Goal: Information Seeking & Learning: Learn about a topic

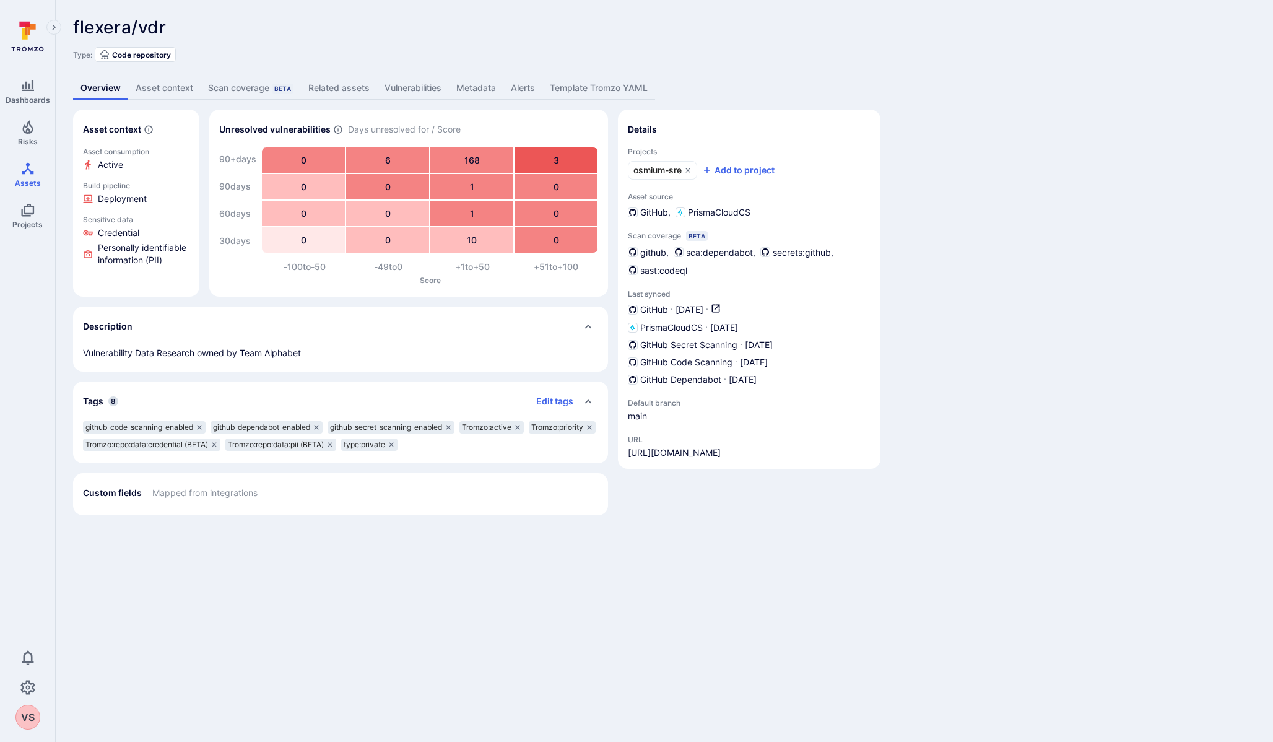
click at [104, 23] on span "flexera/vdr" at bounding box center [119, 27] width 93 height 21
click at [27, 37] on icon at bounding box center [25, 33] width 6 height 11
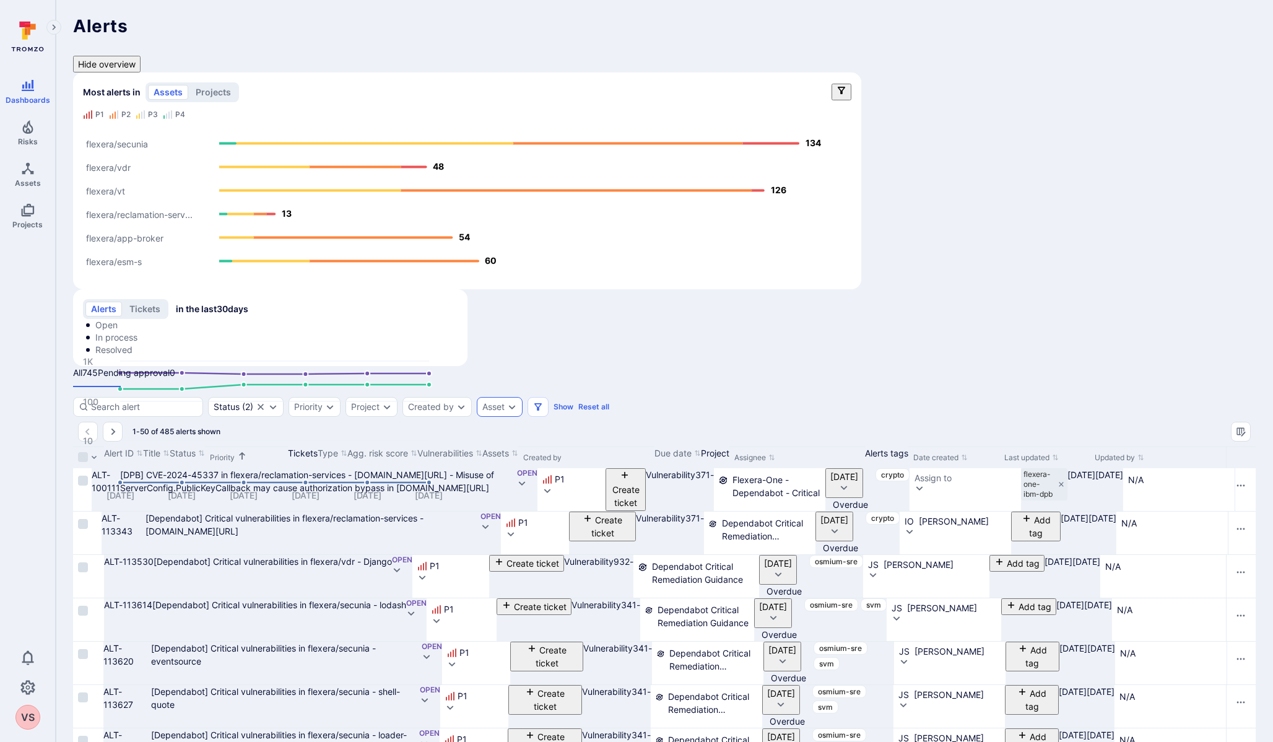
click at [491, 397] on div "Asset" at bounding box center [500, 407] width 46 height 20
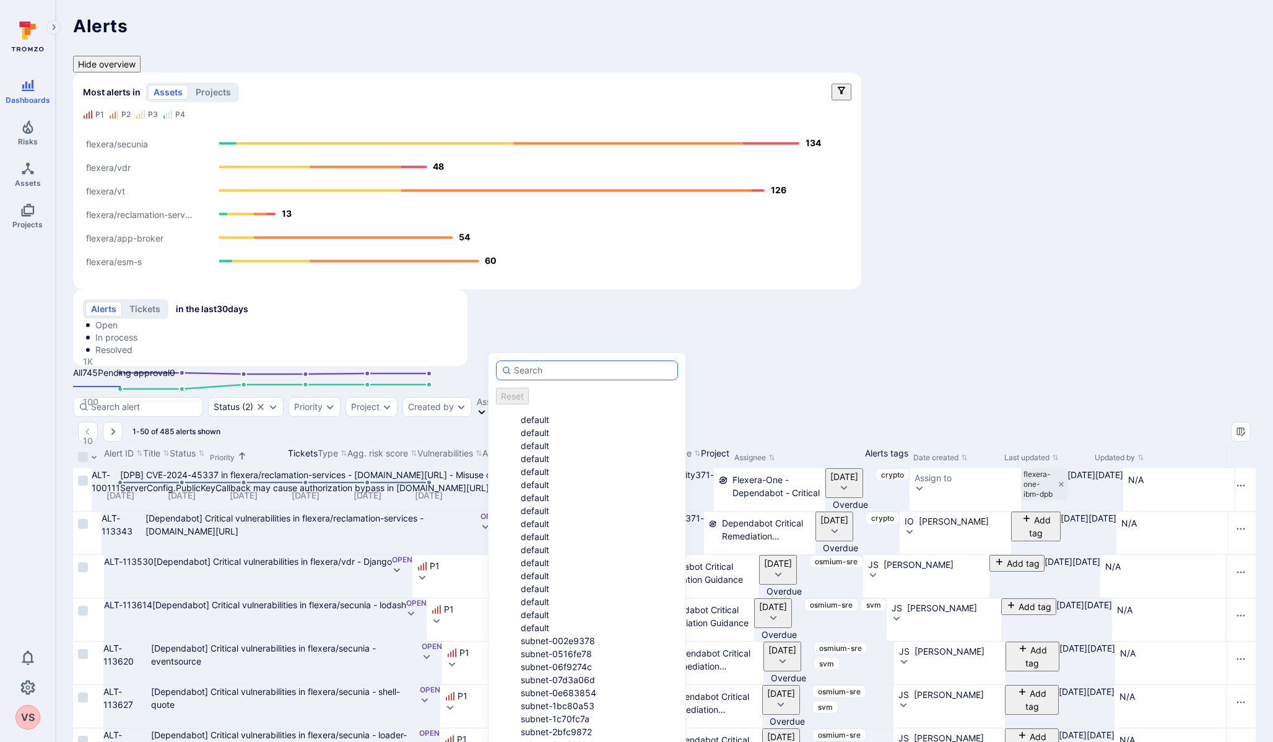
click at [521, 366] on input "autocomplete options" at bounding box center [593, 370] width 158 height 12
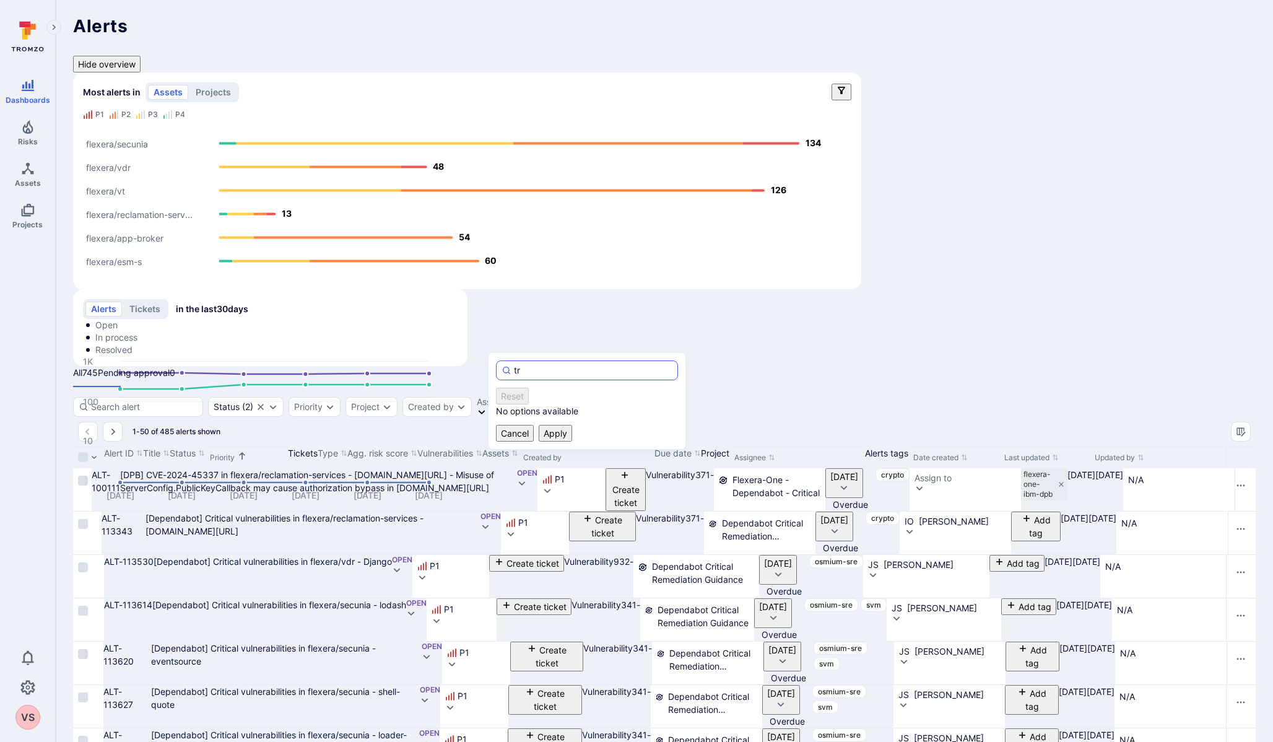
type input "t"
type input "i"
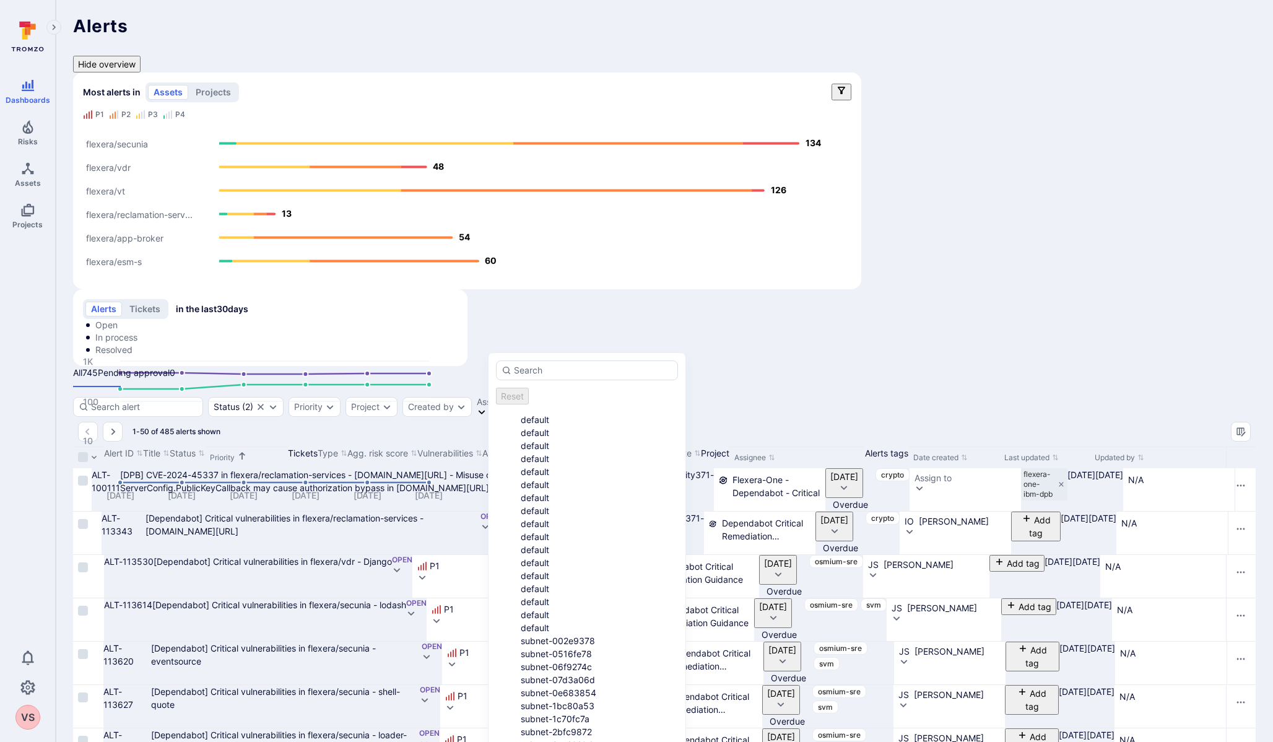
click at [368, 417] on div "1-50 of 485 alerts shown" at bounding box center [664, 432] width 1182 height 30
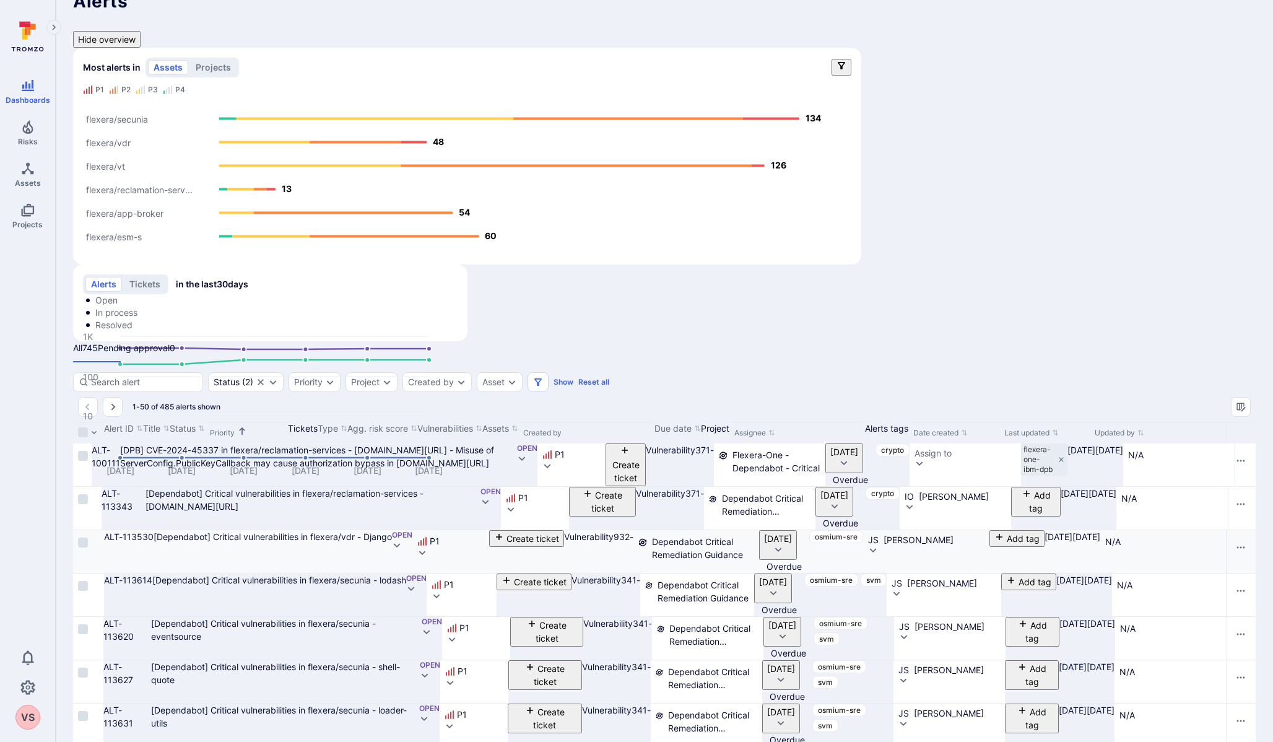
scroll to position [29, 0]
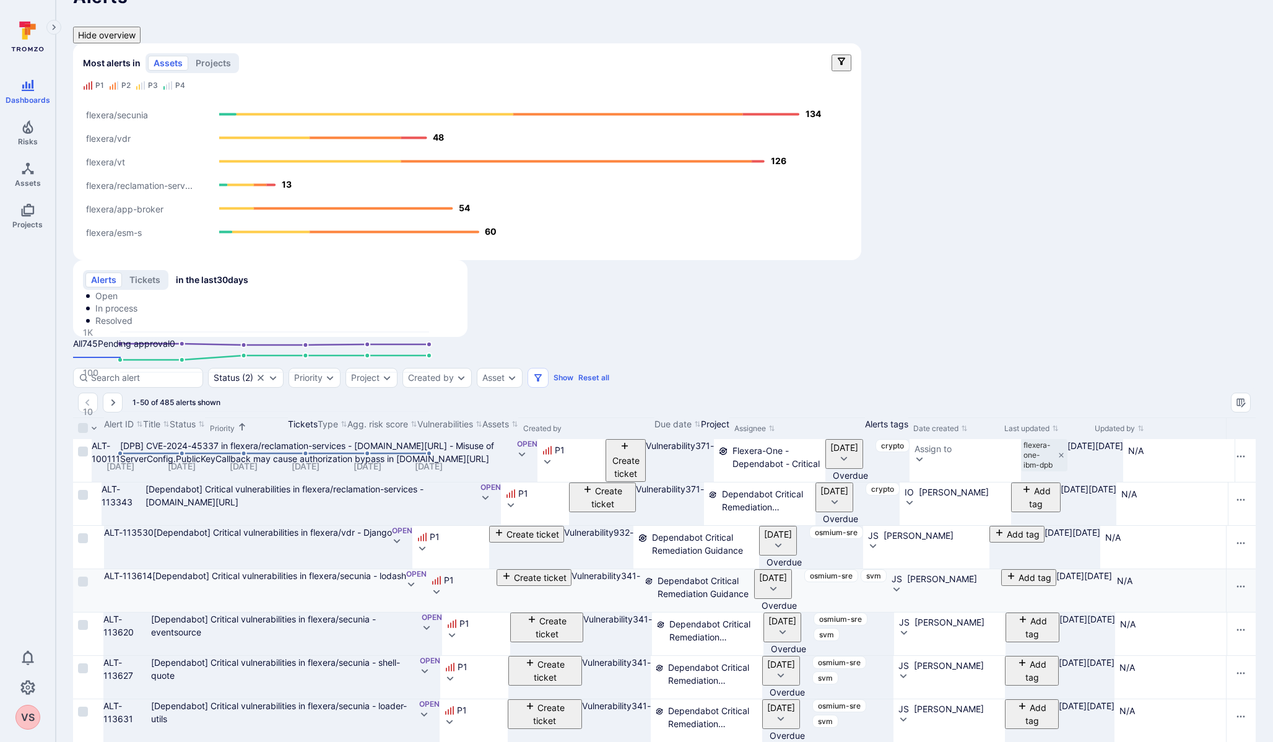
drag, startPoint x: 328, startPoint y: 368, endPoint x: 371, endPoint y: 528, distance: 166.1
click at [1253, 417] on div at bounding box center [1254, 428] width 2 height 22
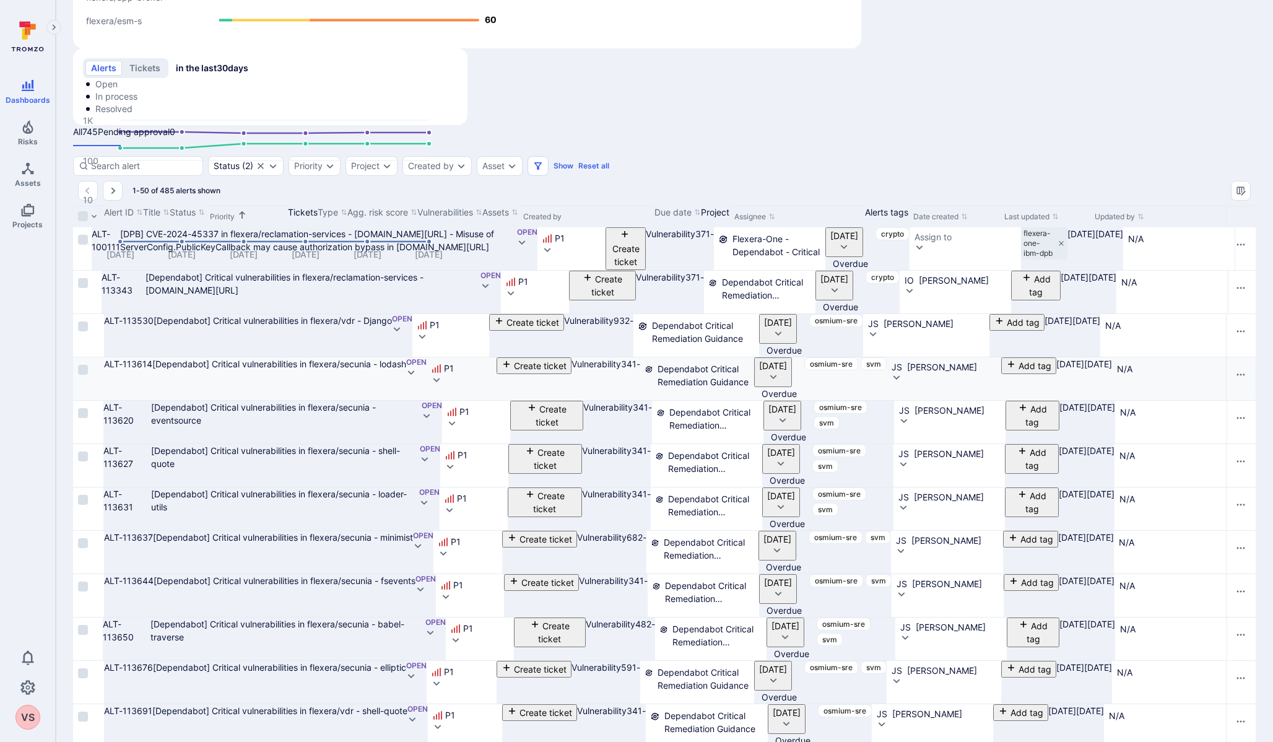
scroll to position [0, 0]
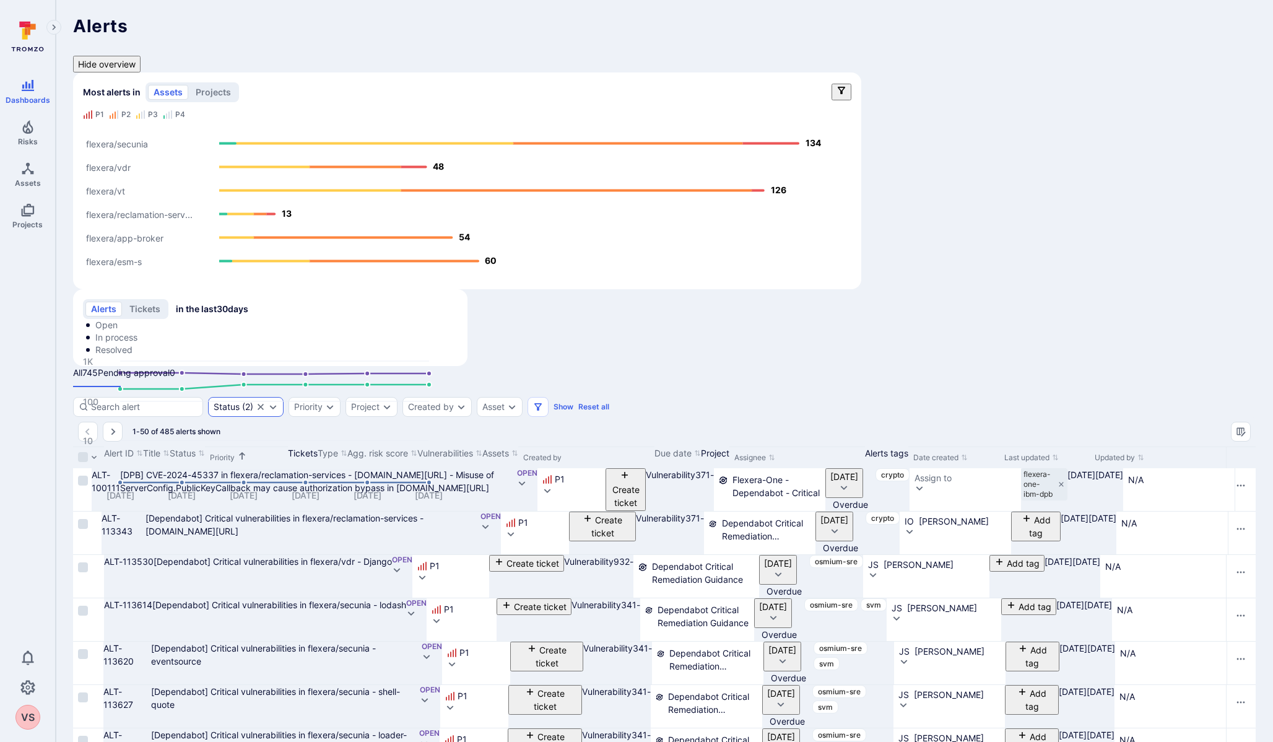
click at [266, 397] on div "Status ( 2 )" at bounding box center [246, 407] width 76 height 20
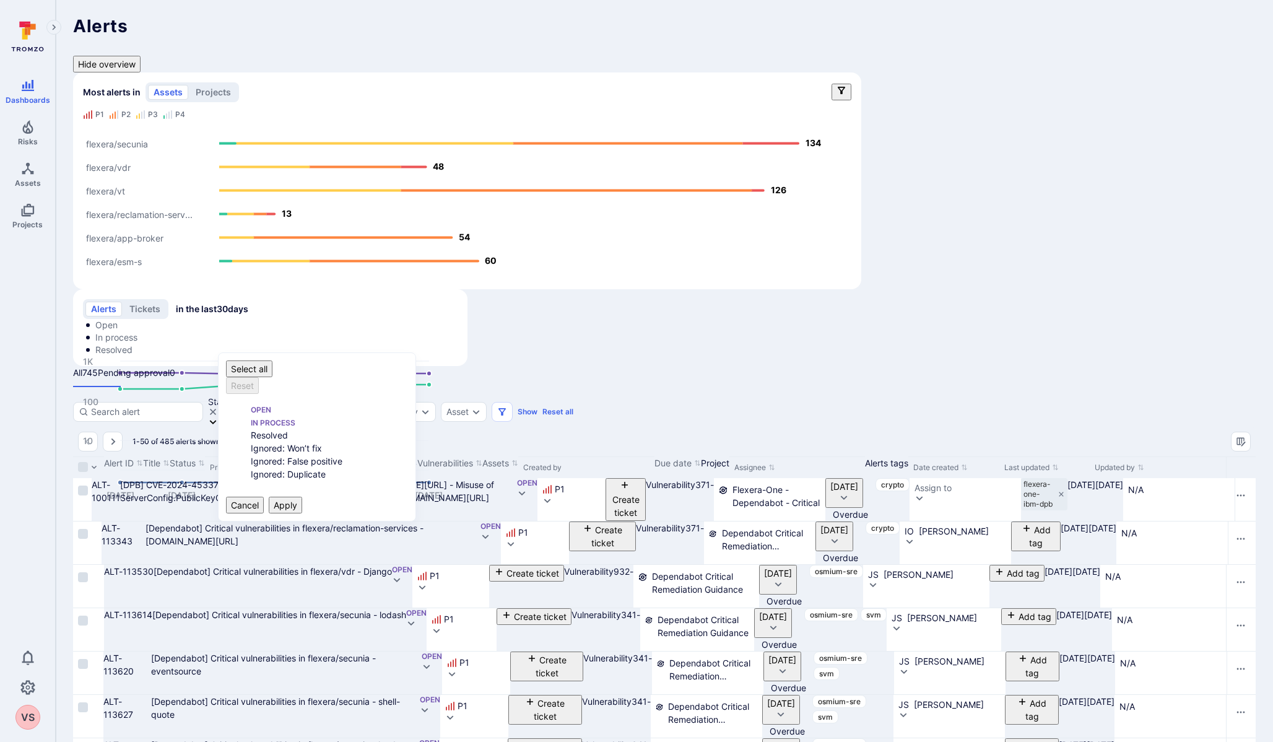
scroll to position [10, 0]
click at [251, 402] on li "Open" at bounding box center [329, 408] width 157 height 13
click at [299, 407] on icon "Expand dropdown" at bounding box center [294, 412] width 10 height 10
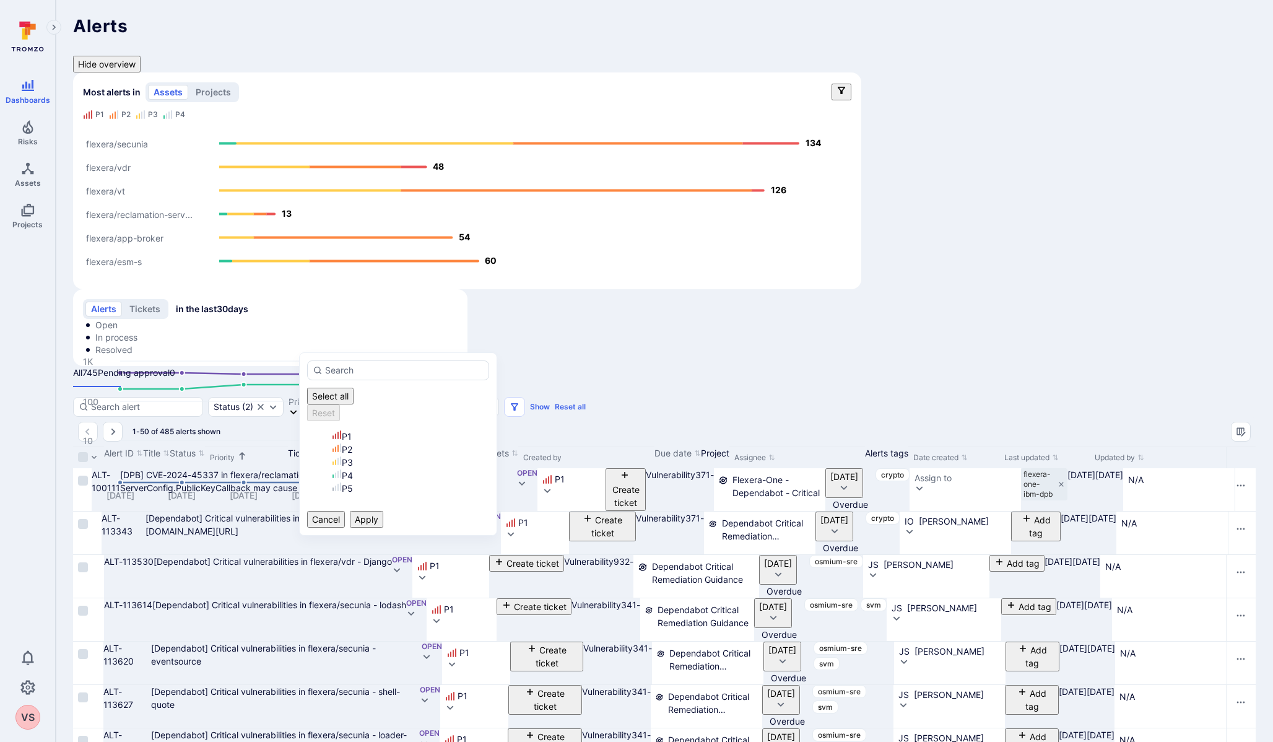
click at [332, 430] on li "P1" at bounding box center [410, 436] width 157 height 13
click at [383, 511] on button "Apply" at bounding box center [366, 519] width 33 height 17
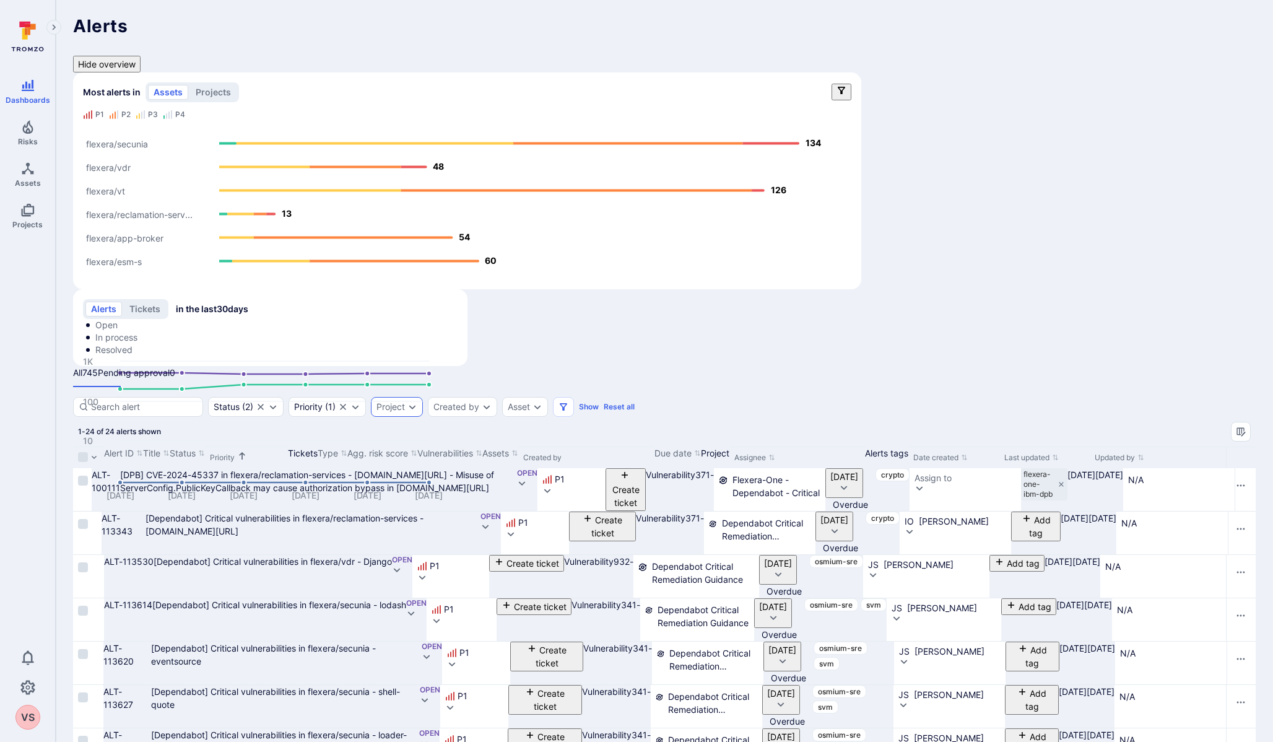
click at [417, 402] on icon "Expand dropdown" at bounding box center [412, 407] width 10 height 10
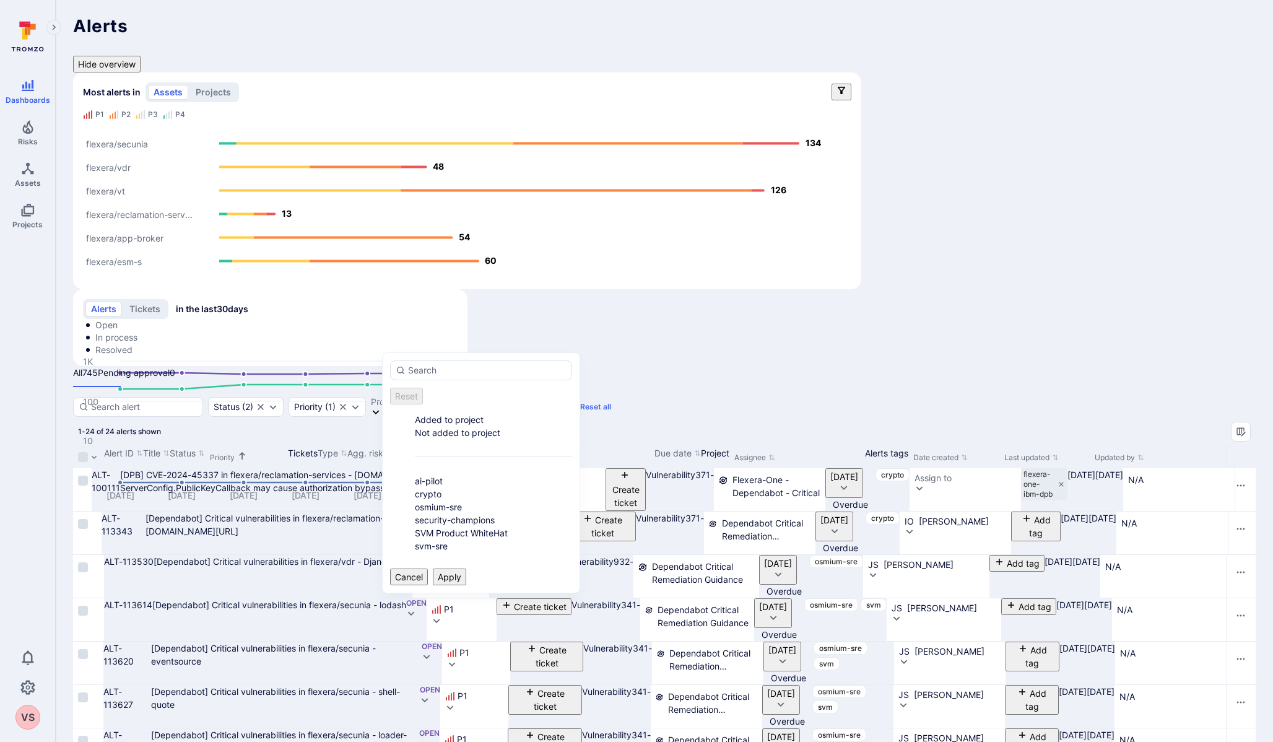
click at [415, 500] on li "osmium-sre" at bounding box center [493, 506] width 157 height 13
click at [466, 568] on button "Apply" at bounding box center [449, 576] width 33 height 17
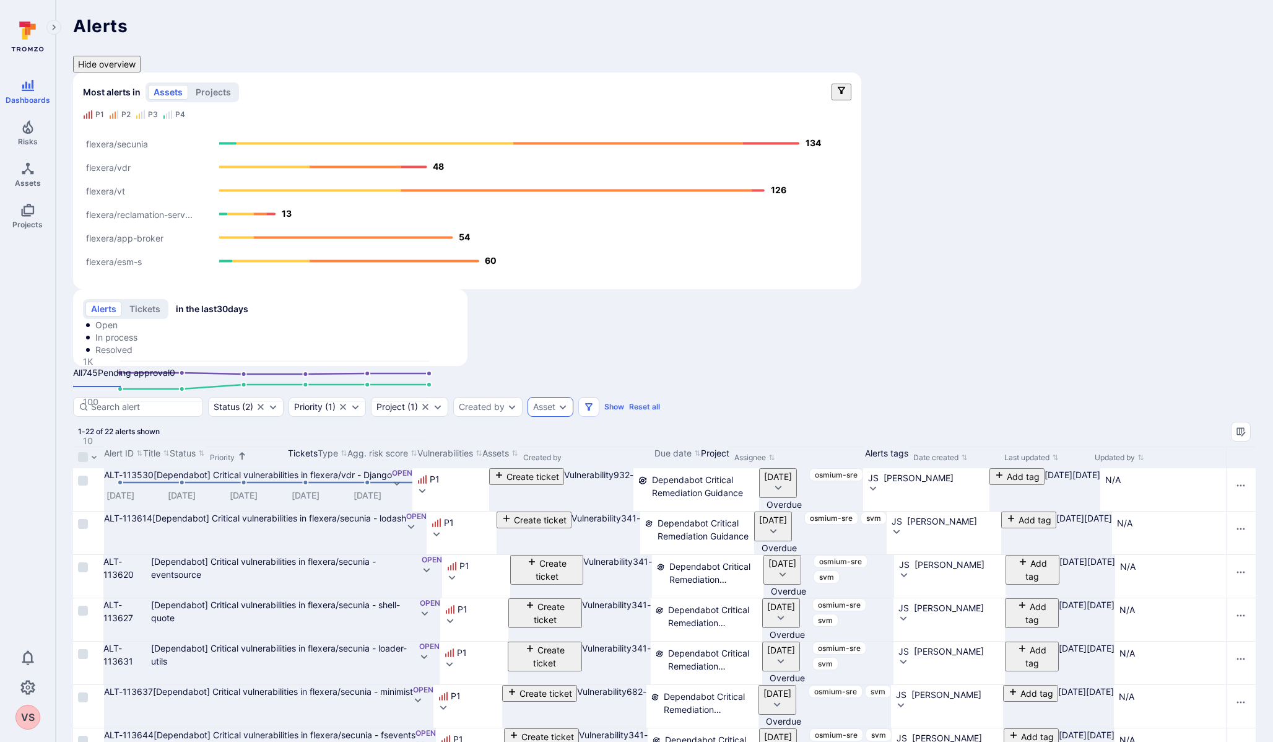
click at [563, 397] on div "Asset" at bounding box center [550, 407] width 46 height 20
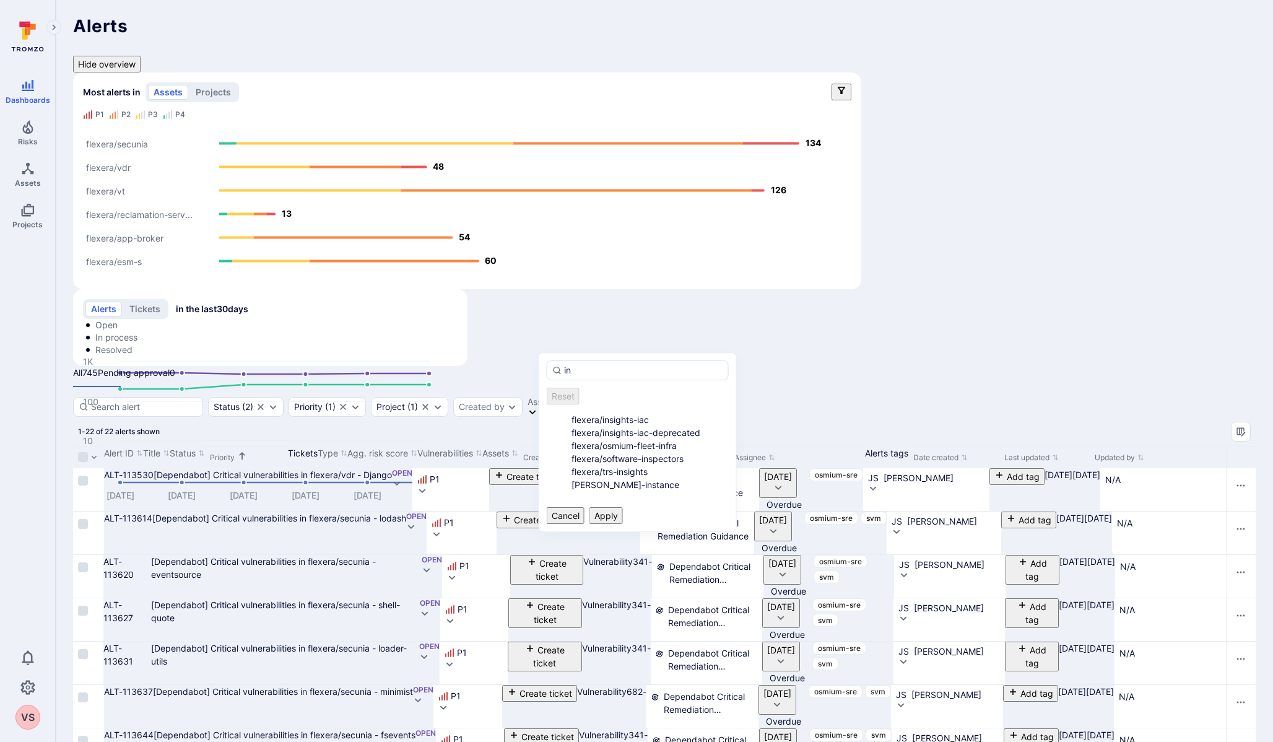
click at [571, 478] on li "flexera/trs-insights" at bounding box center [649, 471] width 157 height 13
type input "in"
click at [623, 524] on button "Apply" at bounding box center [605, 515] width 33 height 17
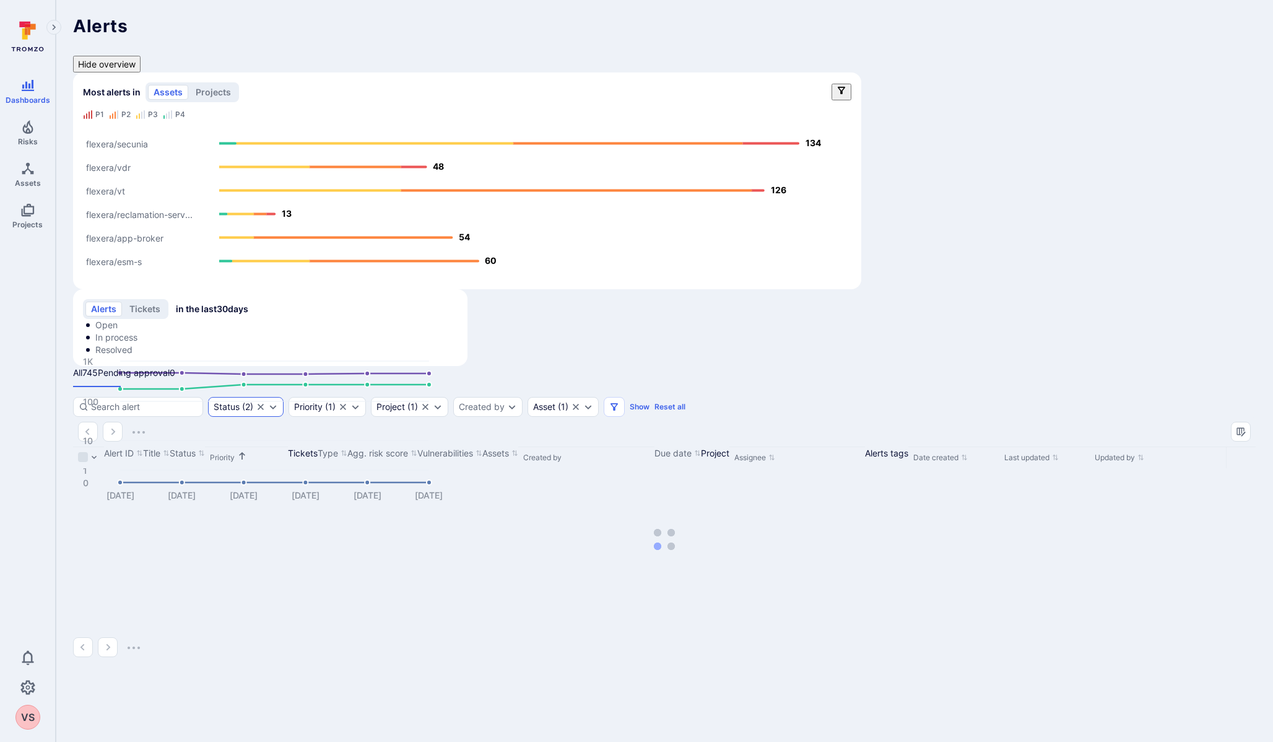
click at [277, 397] on div "Status ( 2 )" at bounding box center [246, 407] width 76 height 20
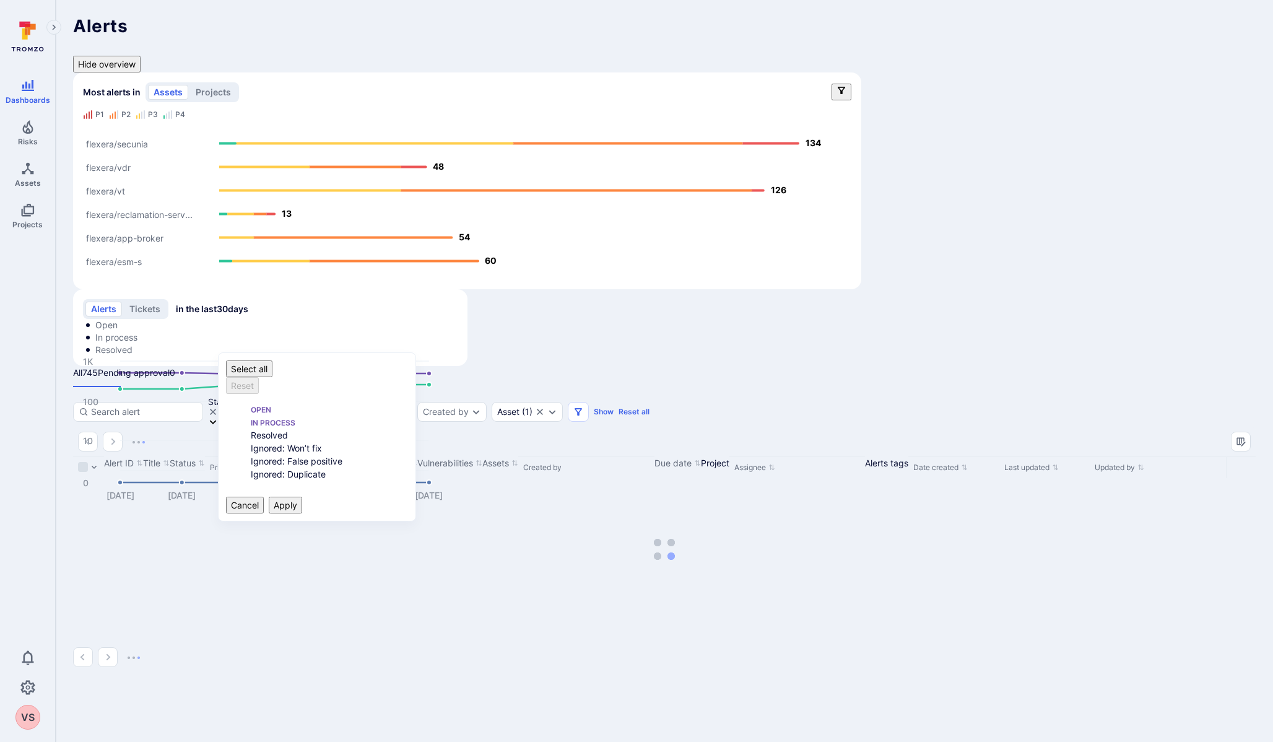
scroll to position [10, 0]
click at [251, 402] on li "Open" at bounding box center [329, 408] width 157 height 13
click at [251, 415] on li "In process" at bounding box center [329, 421] width 157 height 13
click at [302, 513] on button "Apply" at bounding box center [285, 504] width 33 height 17
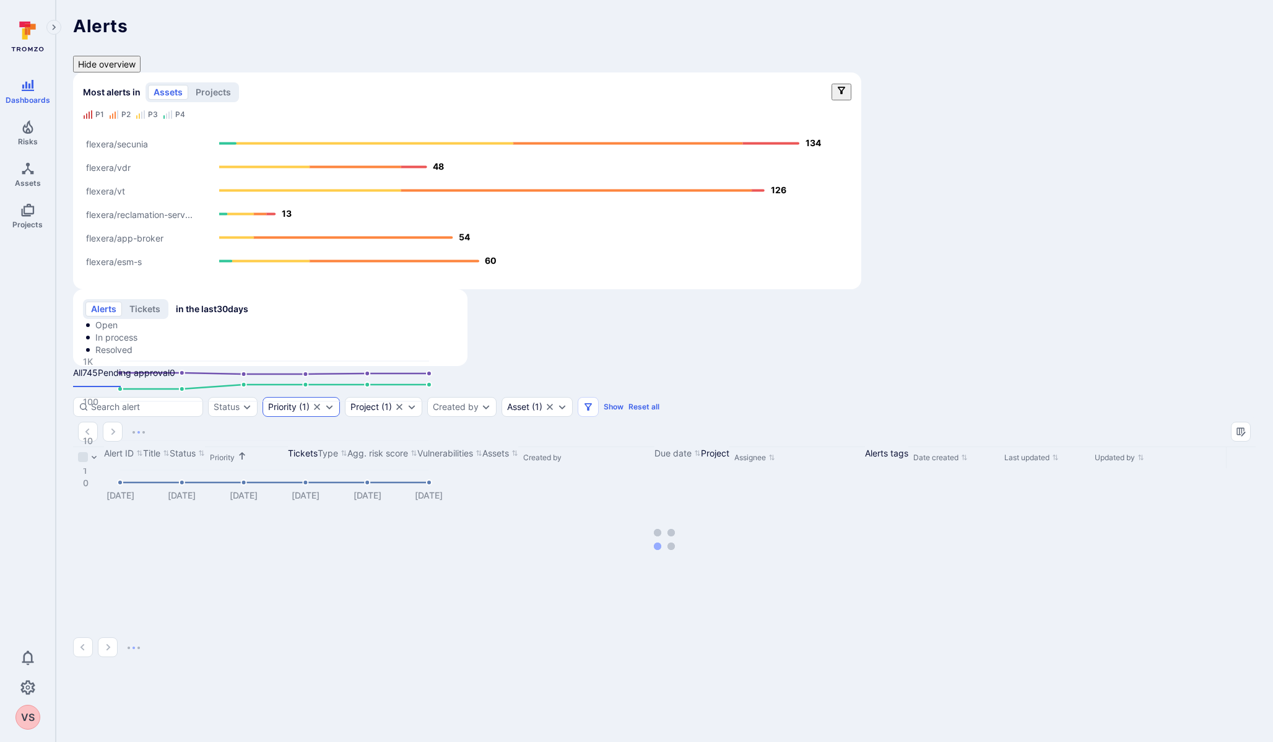
click at [297, 402] on div "Priority" at bounding box center [282, 407] width 28 height 10
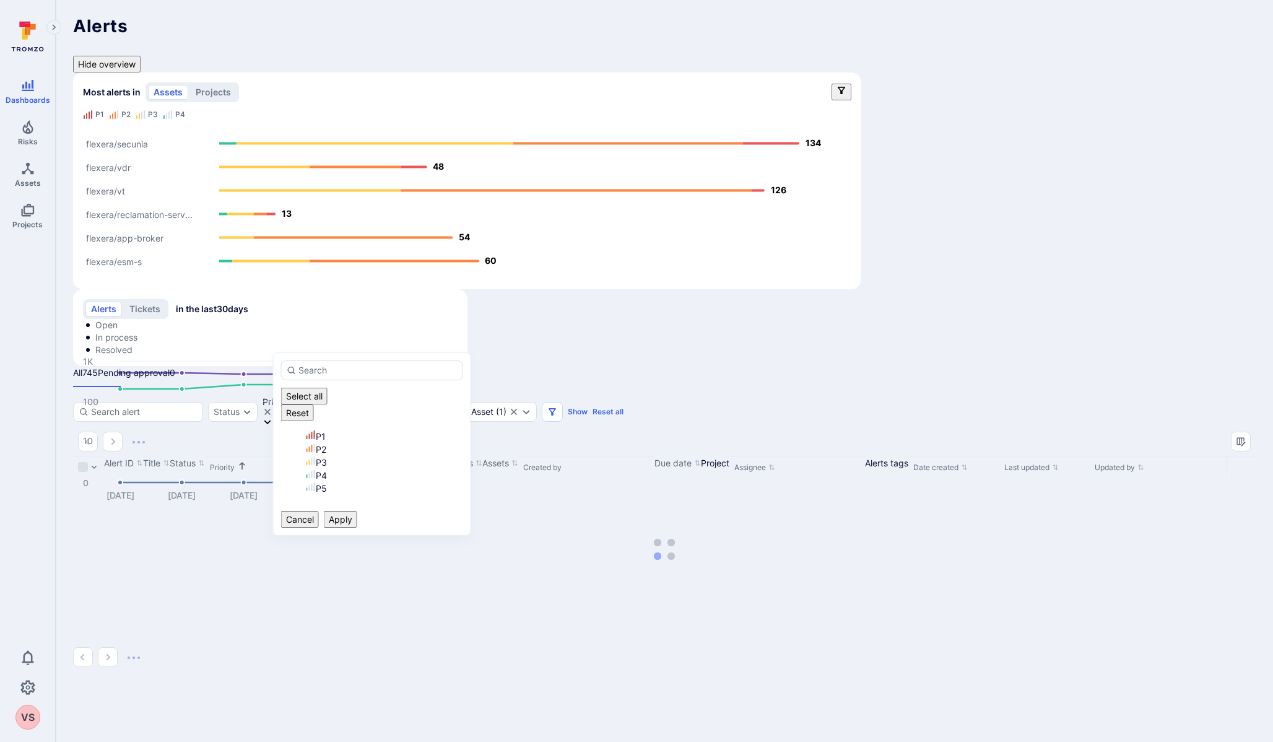
click at [306, 430] on li "P1" at bounding box center [384, 436] width 157 height 13
click at [357, 511] on button "Apply" at bounding box center [340, 519] width 33 height 17
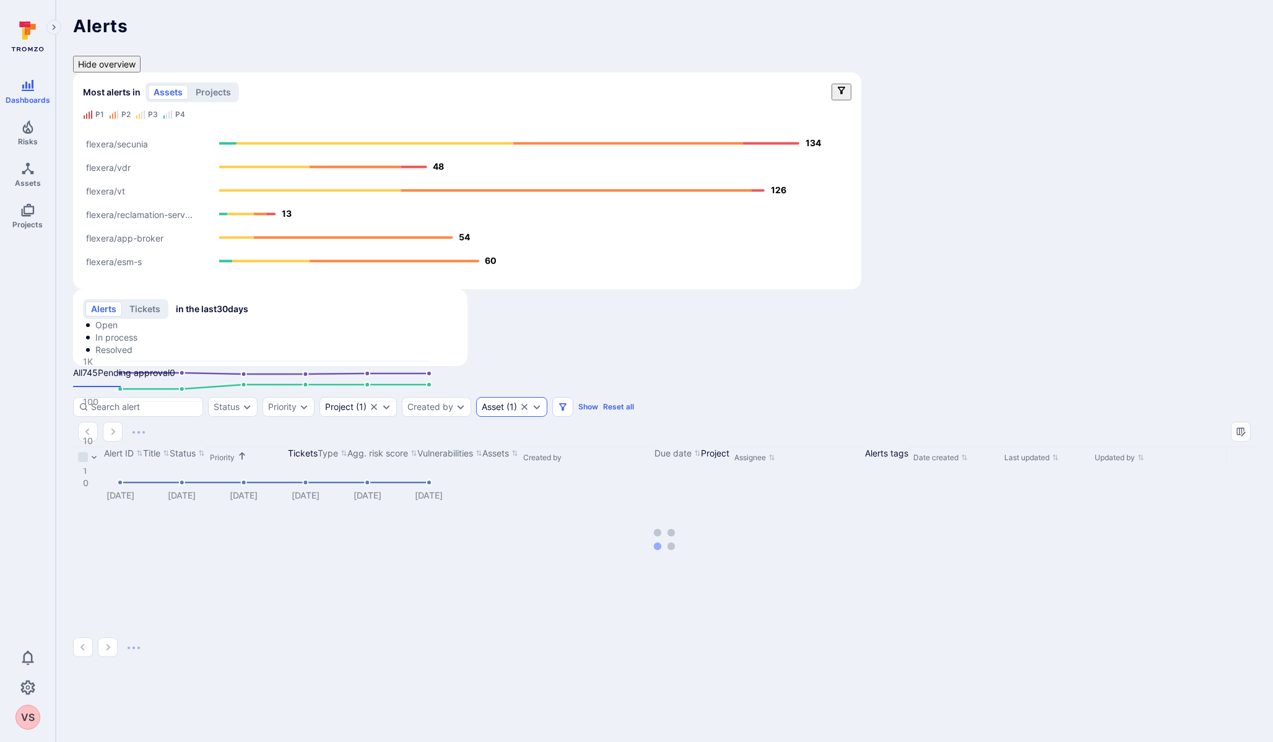
click at [504, 402] on div "Asset" at bounding box center [493, 407] width 22 height 10
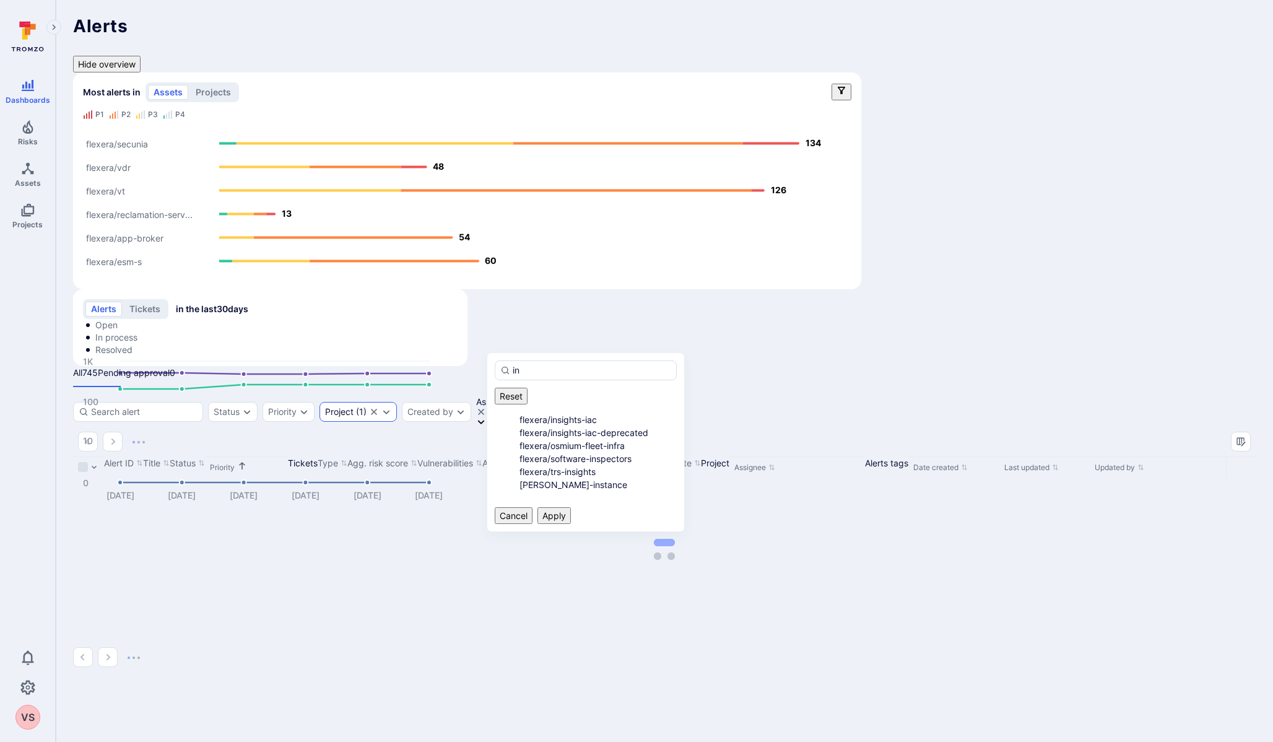
click at [366, 407] on div "Project ( 1 )" at bounding box center [345, 412] width 41 height 10
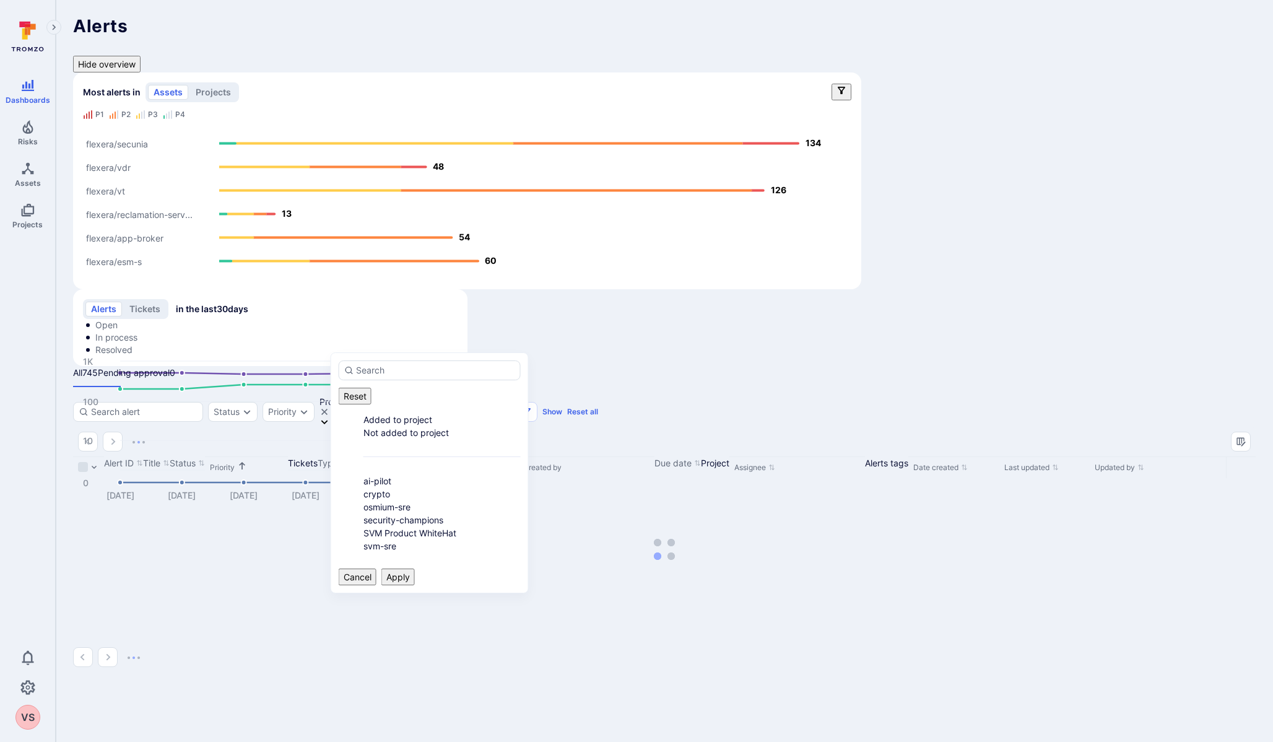
click at [376, 568] on button "Cancel" at bounding box center [358, 576] width 38 height 17
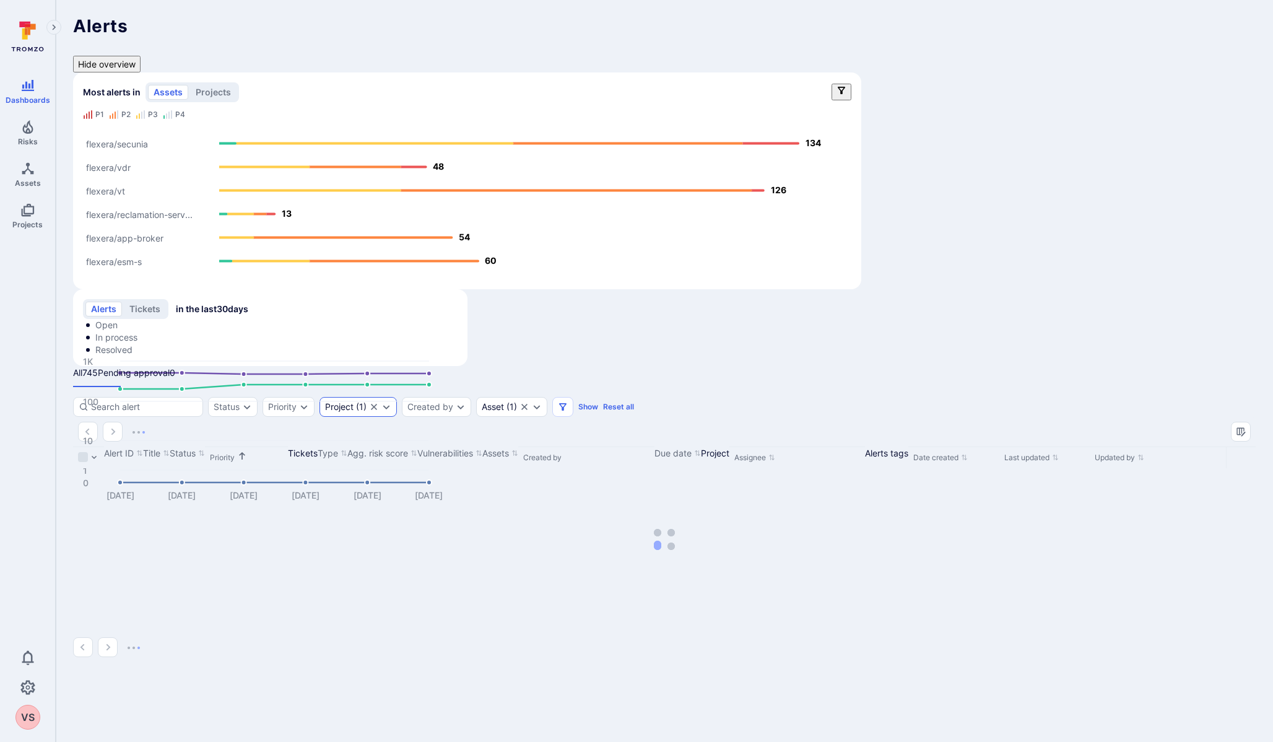
click at [377, 404] on icon "Clear selection" at bounding box center [374, 407] width 6 height 6
click at [157, 366] on link "Pending approval 0" at bounding box center [136, 372] width 77 height 13
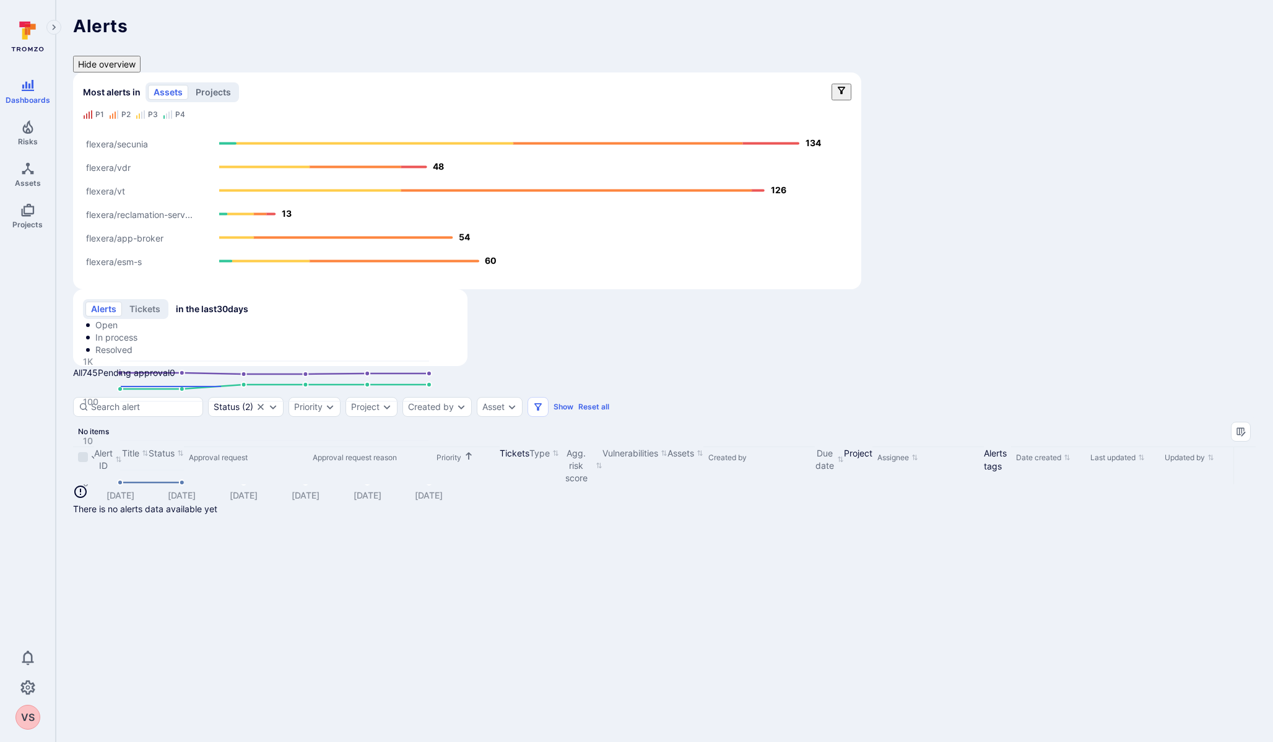
click at [212, 85] on button "projects" at bounding box center [213, 92] width 46 height 15
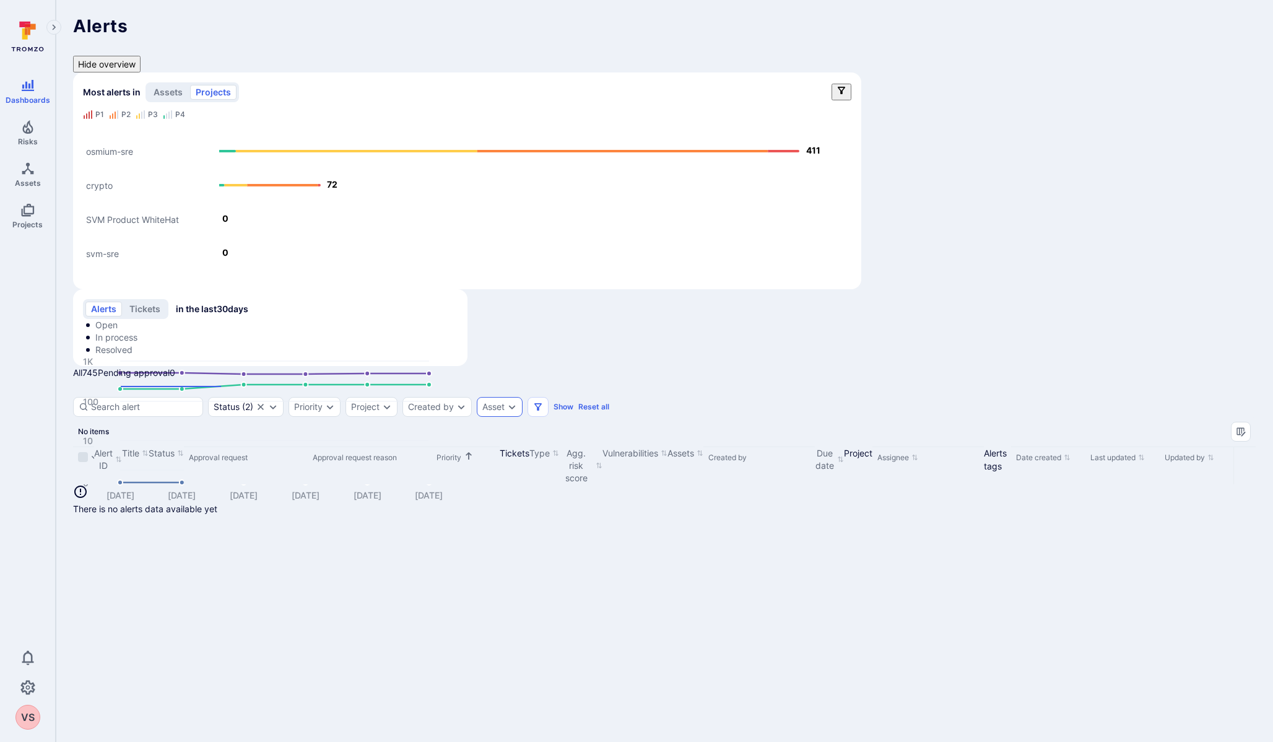
click at [504, 402] on div "Asset" at bounding box center [493, 407] width 22 height 10
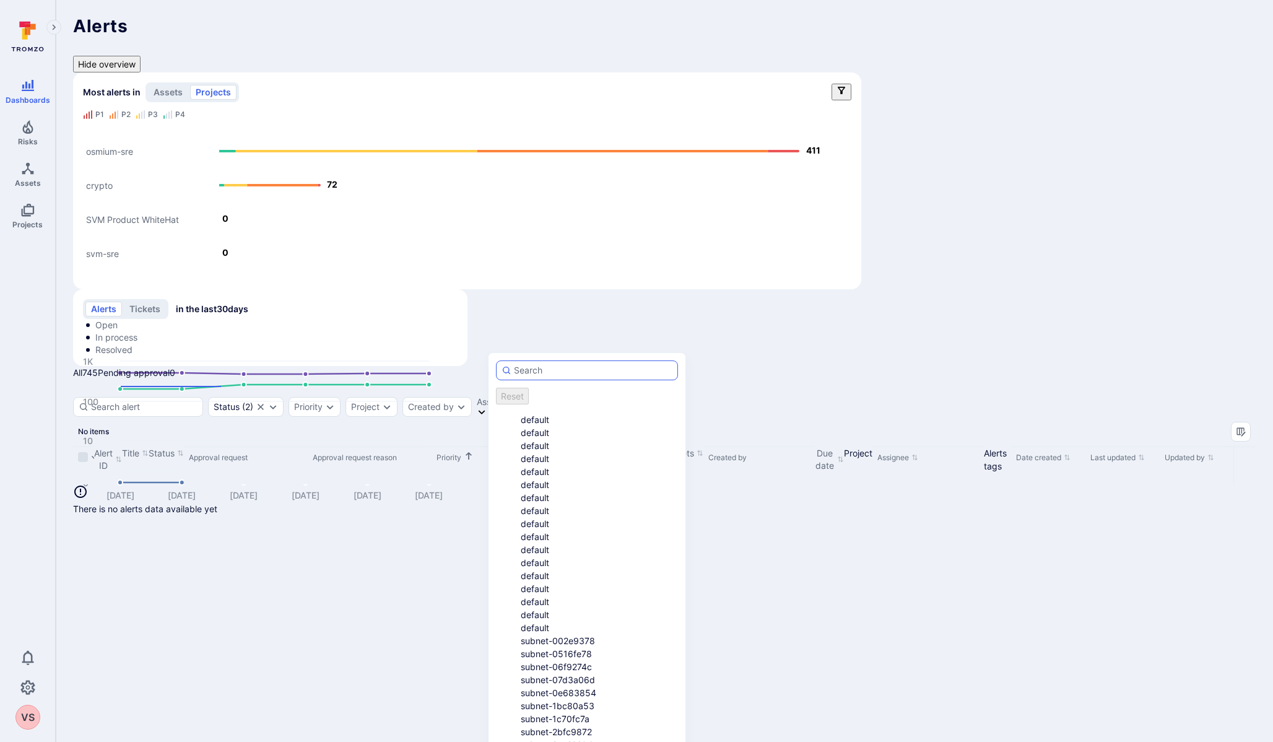
click at [535, 370] on input "autocomplete options" at bounding box center [593, 370] width 158 height 12
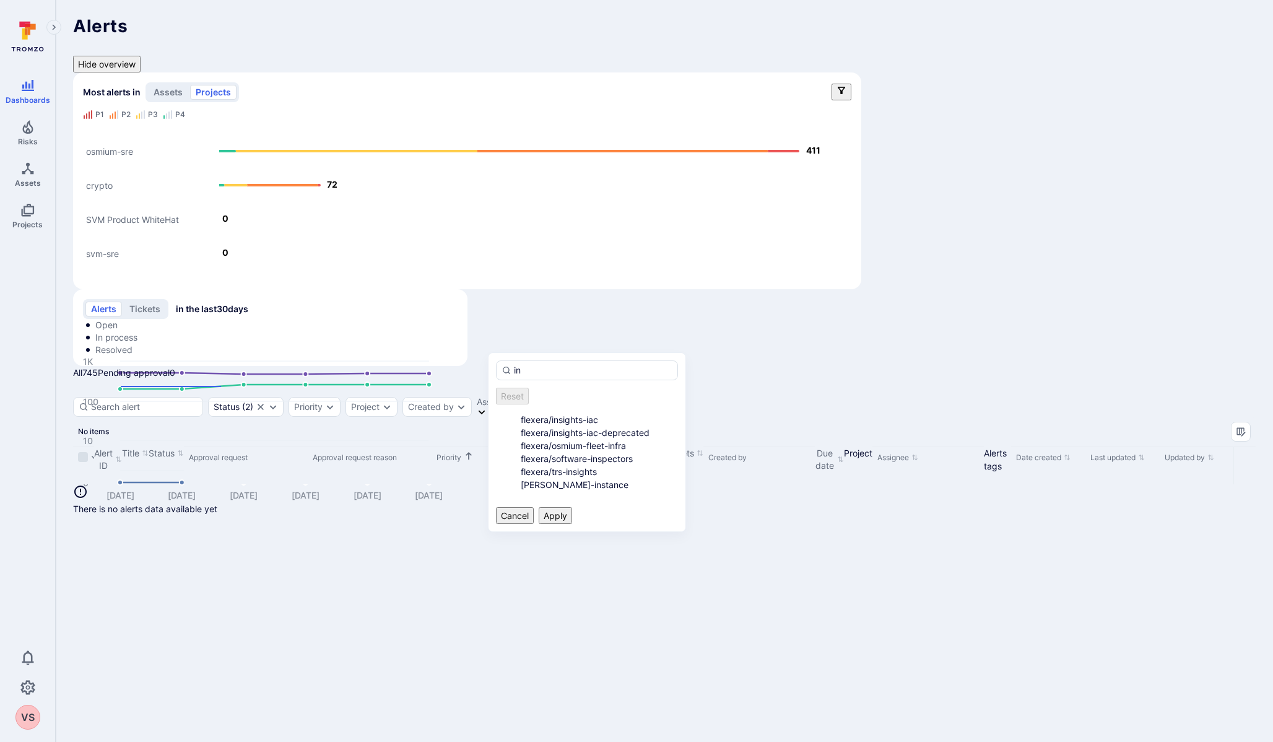
click at [521, 478] on li "flexera/trs-insights" at bounding box center [599, 471] width 157 height 13
type input "in"
click at [572, 524] on button "Apply" at bounding box center [555, 515] width 33 height 17
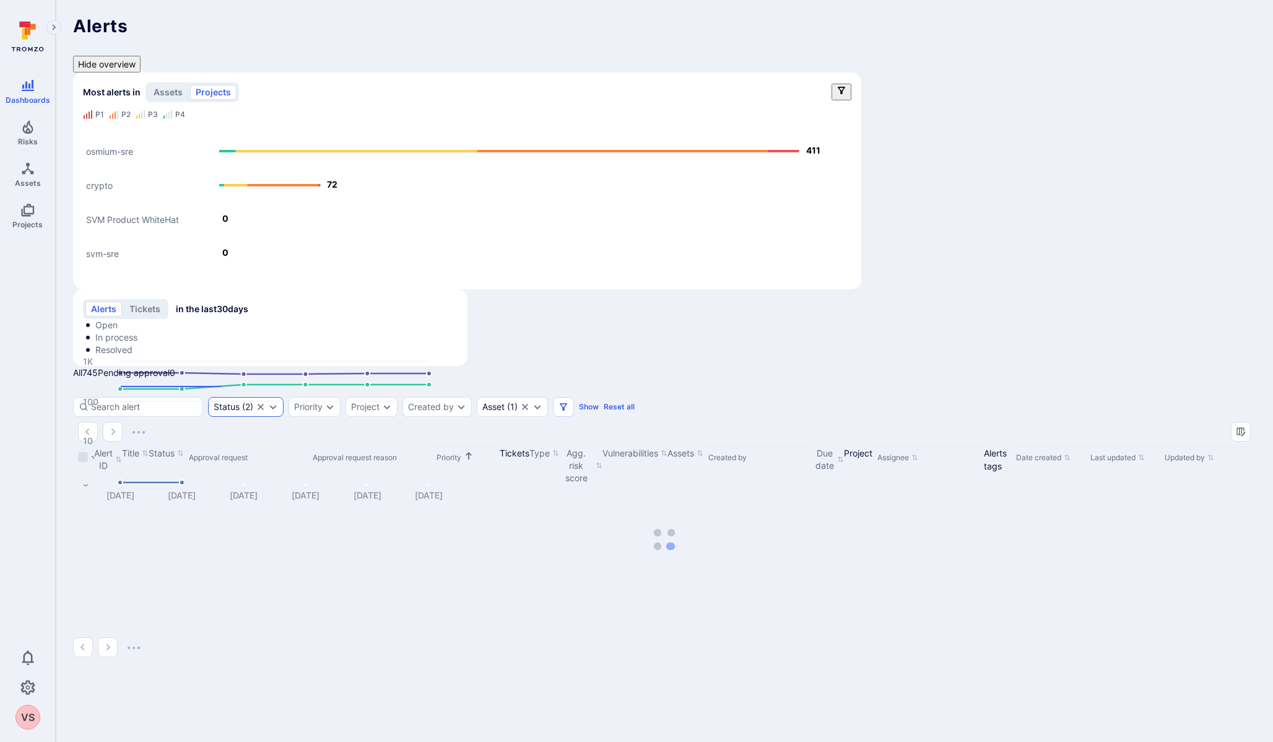
click at [264, 404] on icon "Clear selection" at bounding box center [261, 407] width 6 height 6
click at [86, 366] on link "All 745" at bounding box center [85, 372] width 25 height 13
click at [517, 402] on icon "Expand dropdown" at bounding box center [512, 407] width 10 height 10
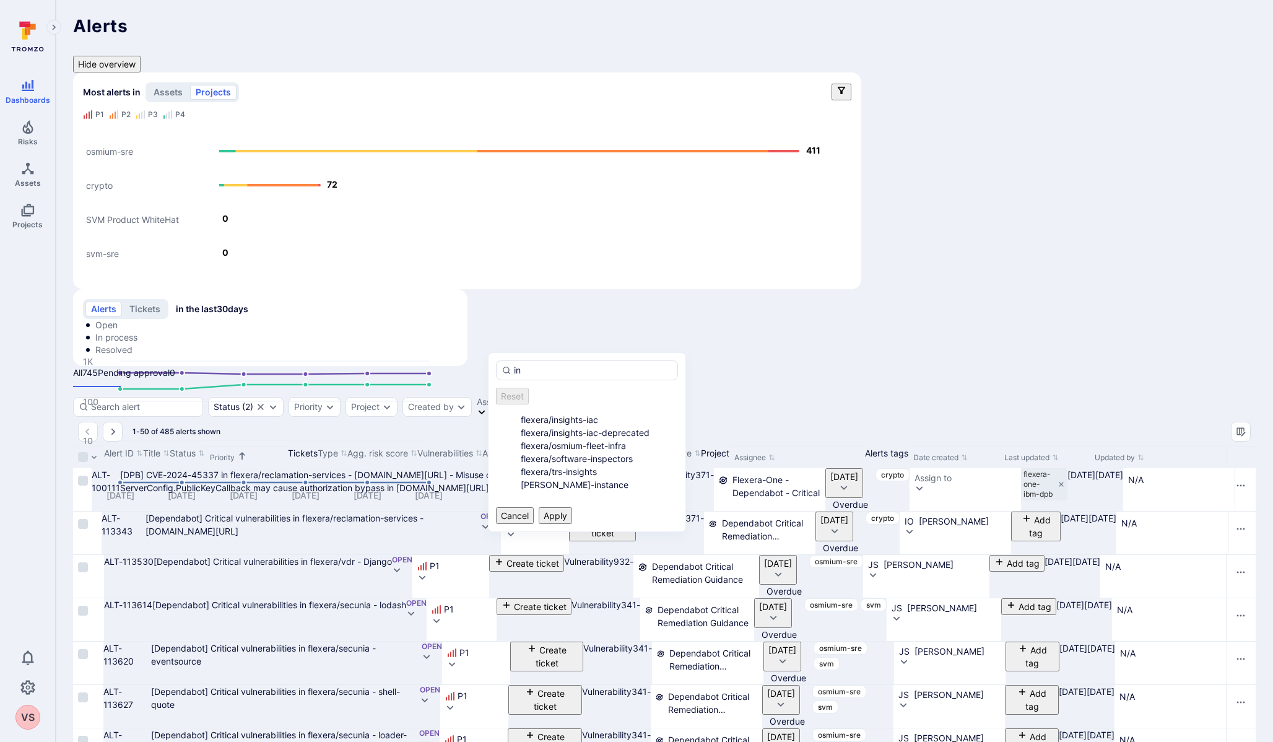
click at [521, 478] on li "flexera/trs-insights" at bounding box center [599, 471] width 157 height 13
type input "in"
click at [572, 524] on button "Apply" at bounding box center [555, 515] width 33 height 17
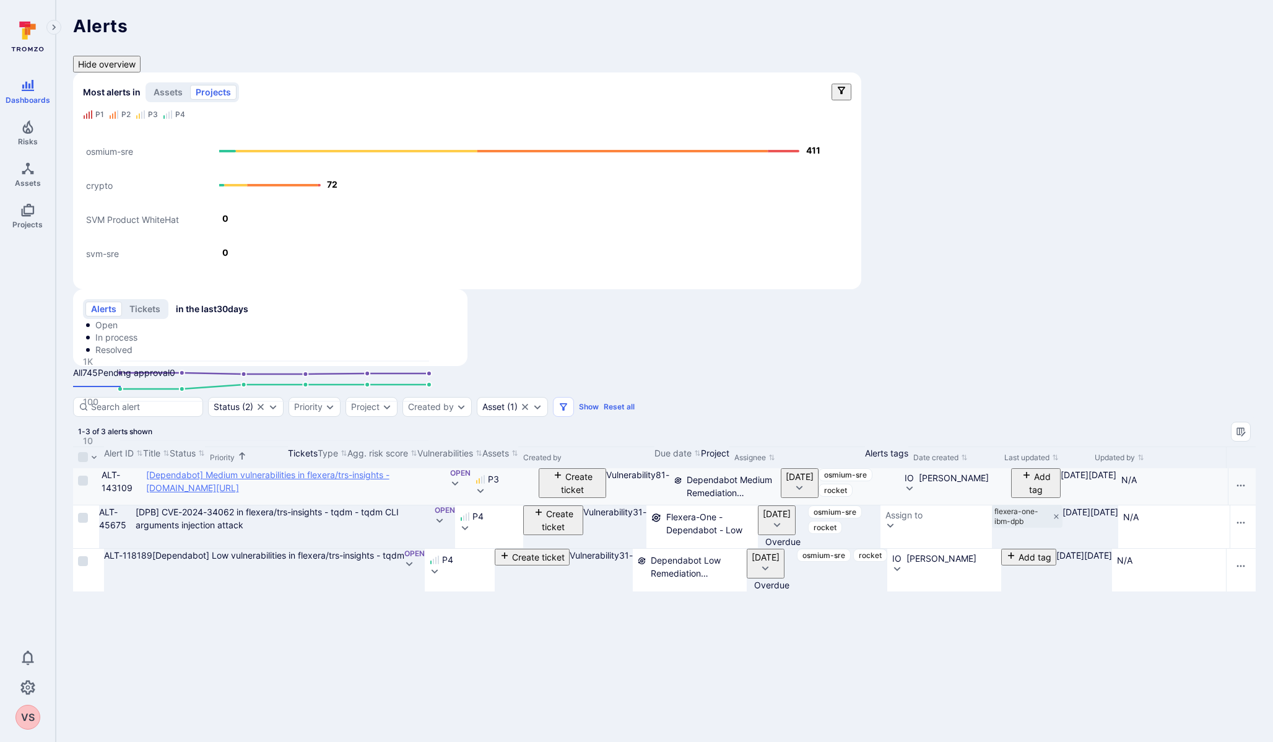
click at [217, 469] on github "[Dependabot] Medium vulnerabilities in flexera/trs-insights - [DOMAIN_NAME][URL]" at bounding box center [267, 481] width 243 height 24
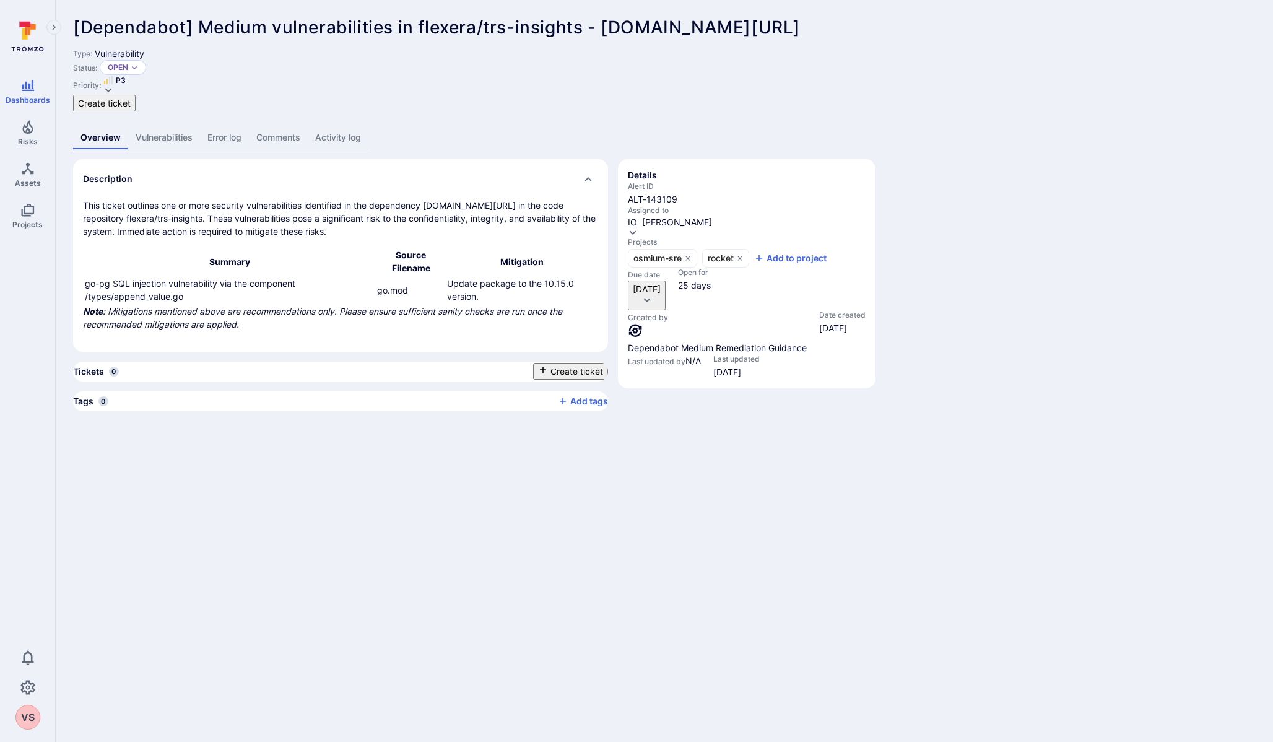
click at [126, 75] on div "P3" at bounding box center [114, 85] width 22 height 20
click at [324, 101] on div "P1" at bounding box center [344, 107] width 69 height 13
click at [38, 636] on button "Cancel" at bounding box center [19, 644] width 38 height 17
click at [18, 45] on icon at bounding box center [27, 36] width 55 height 43
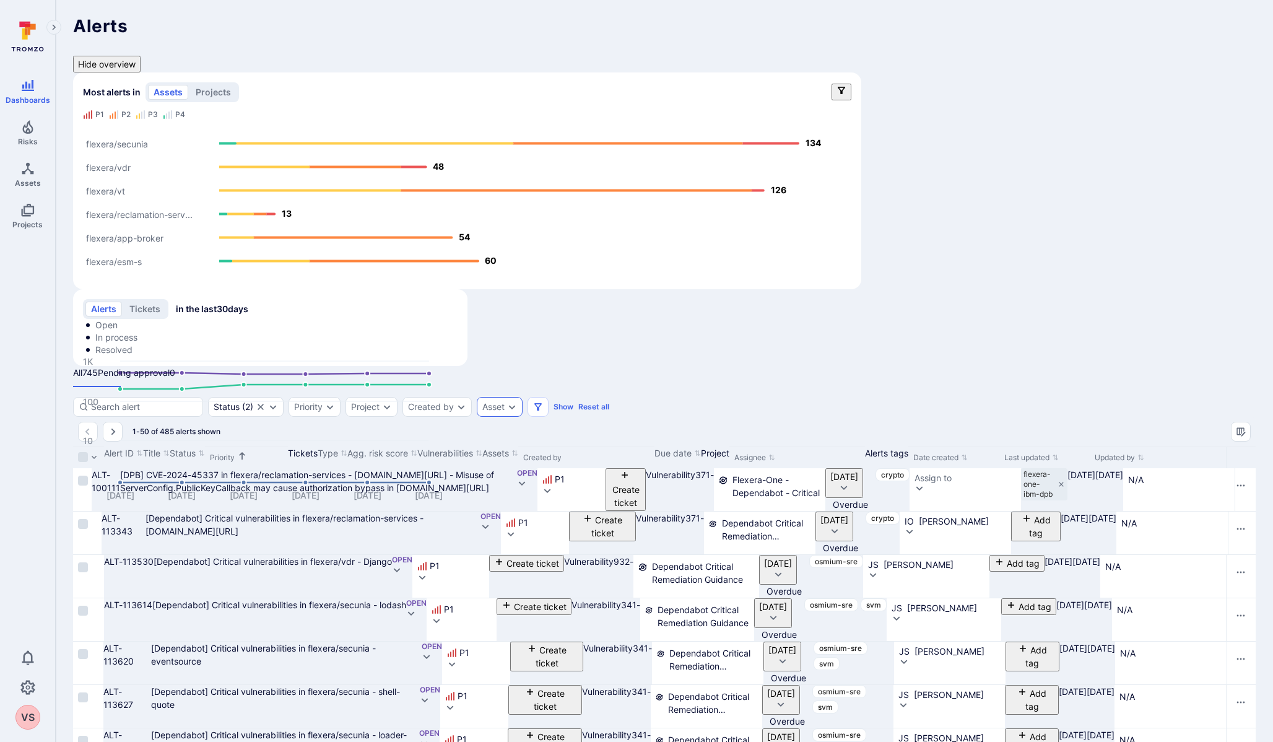
click at [504, 402] on div "Asset" at bounding box center [493, 407] width 22 height 10
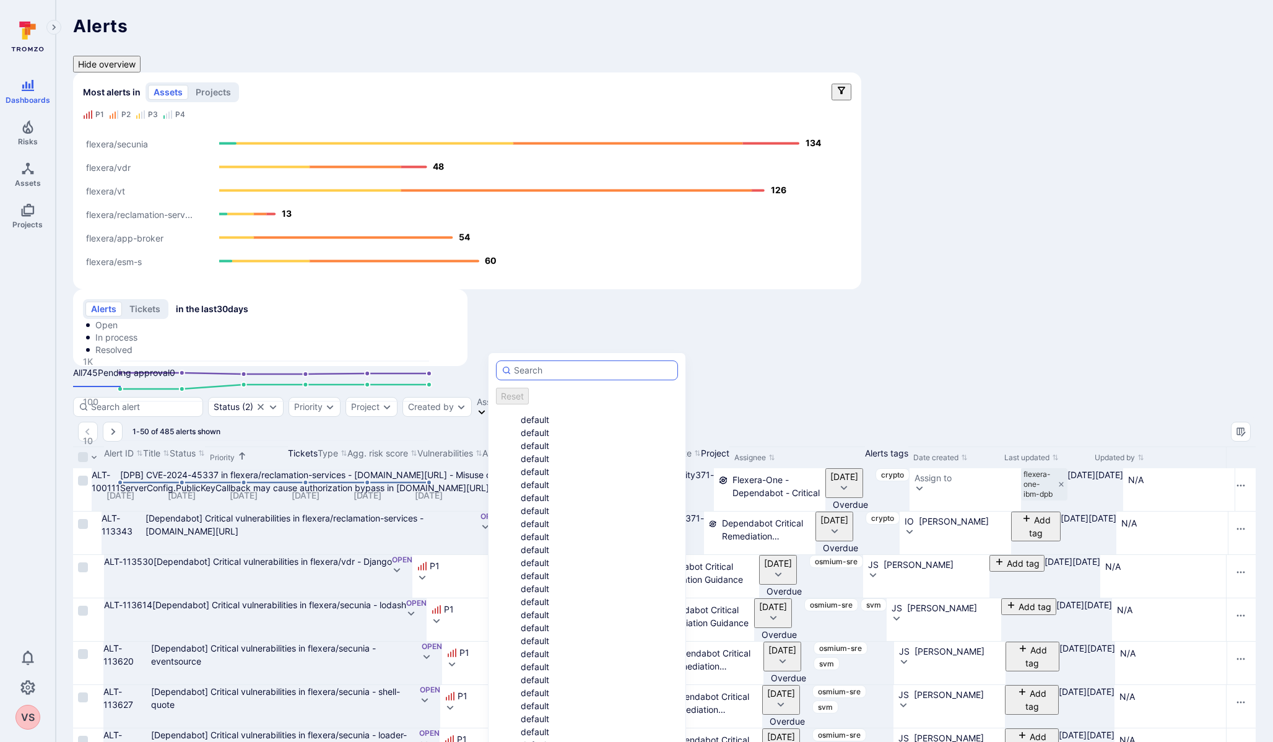
click at [515, 370] on input "autocomplete options" at bounding box center [593, 370] width 158 height 12
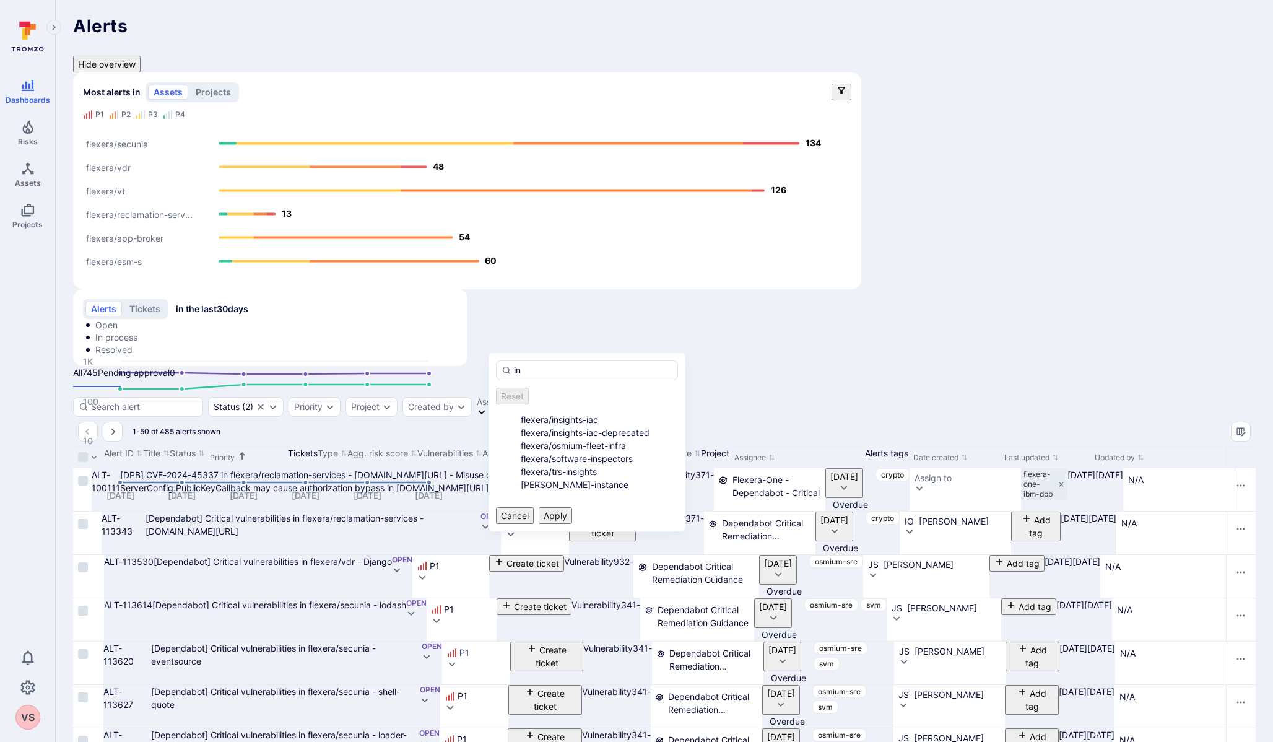
click at [521, 478] on li "flexera/trs-insights" at bounding box center [599, 471] width 157 height 13
type input "in"
click at [572, 524] on button "Apply" at bounding box center [555, 515] width 33 height 17
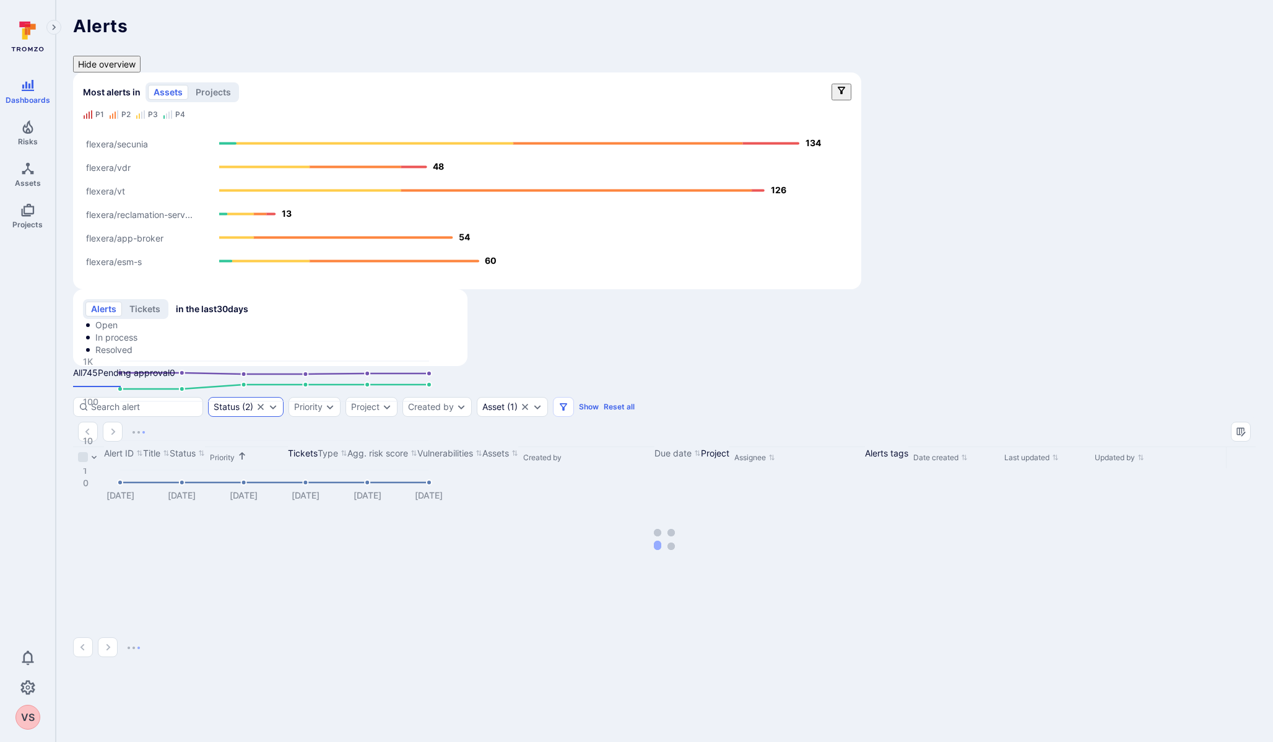
click at [266, 402] on icon "Clear selection" at bounding box center [261, 407] width 10 height 10
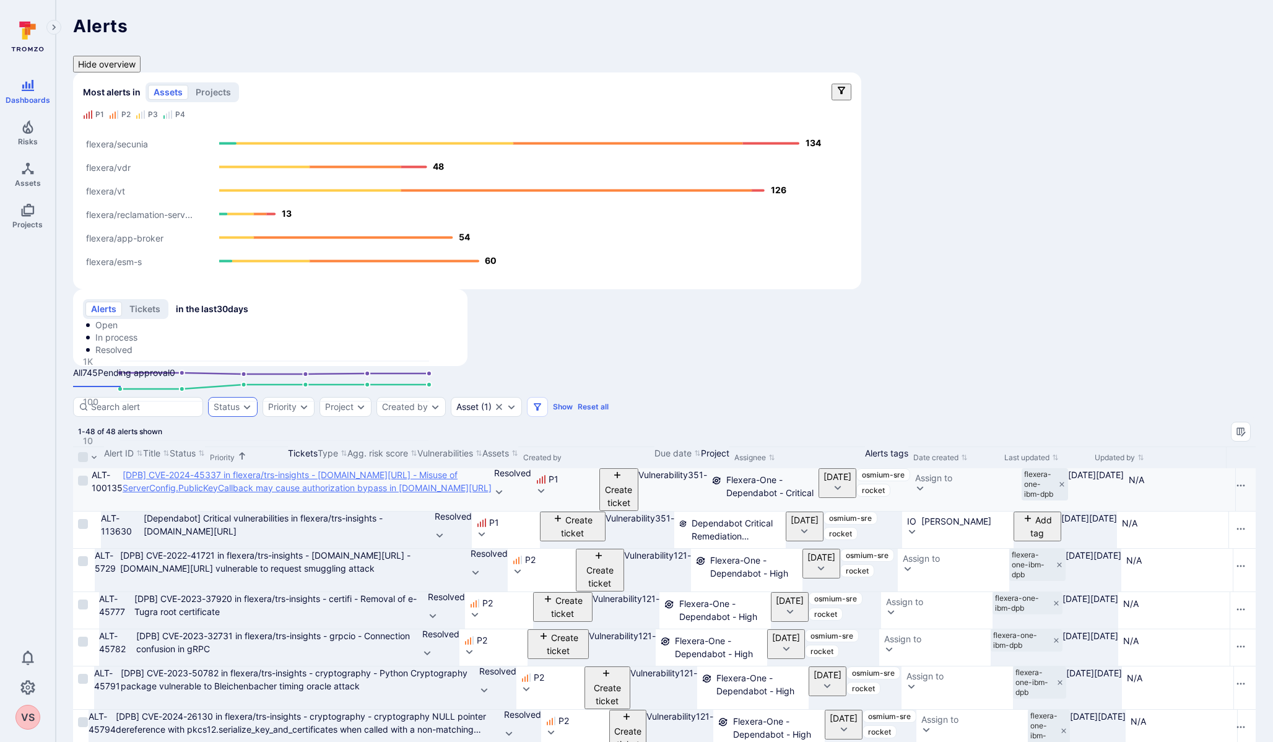
click at [224, 469] on golang "[DPB] CVE-2024-45337 in flexera/trs-insights - [DOMAIN_NAME][URL] - Misuse of S…" at bounding box center [307, 481] width 369 height 24
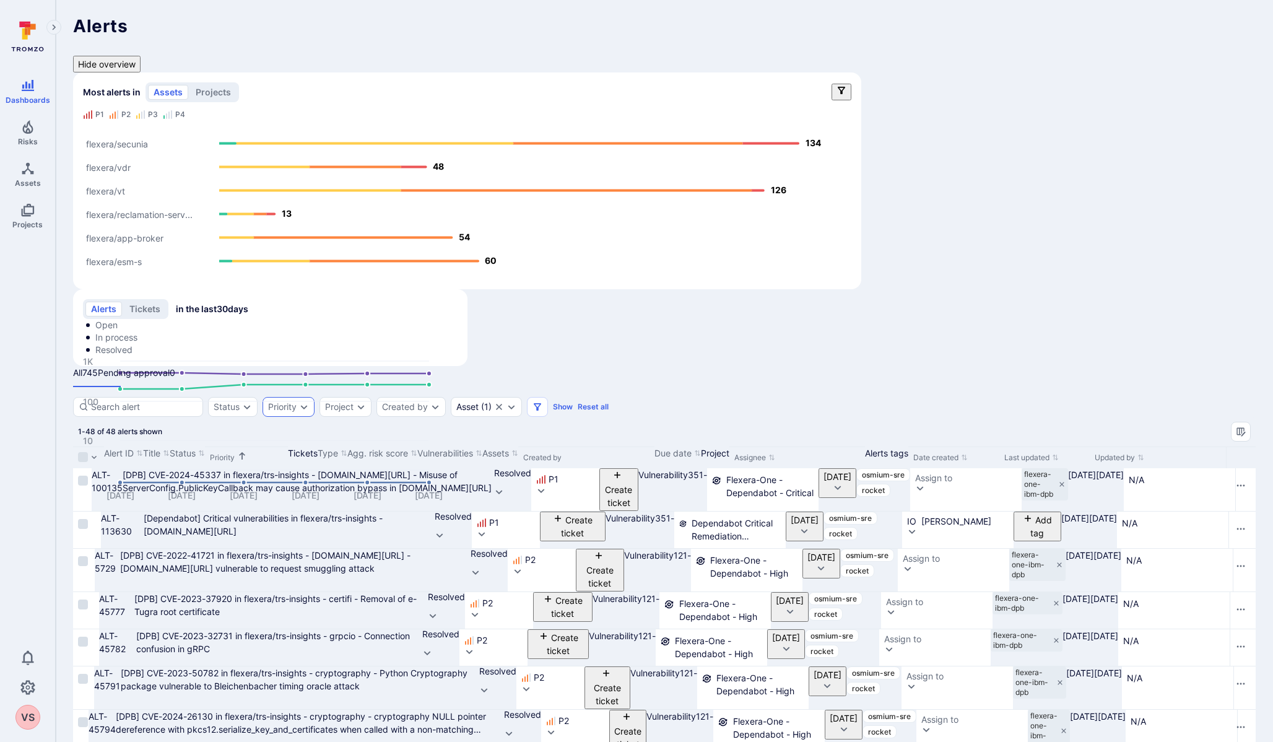
click at [300, 397] on div "Priority" at bounding box center [288, 407] width 52 height 20
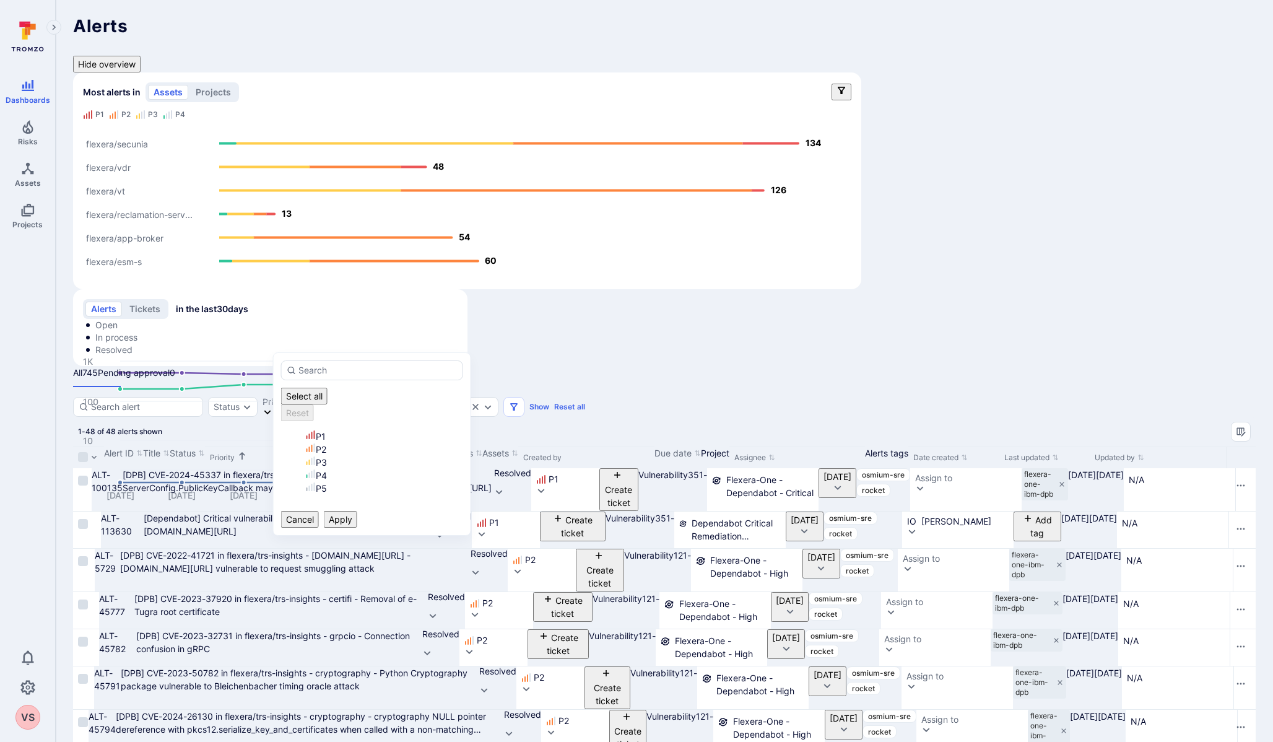
click at [306, 430] on li "P1" at bounding box center [384, 436] width 157 height 13
click at [357, 511] on button "Apply" at bounding box center [340, 519] width 33 height 17
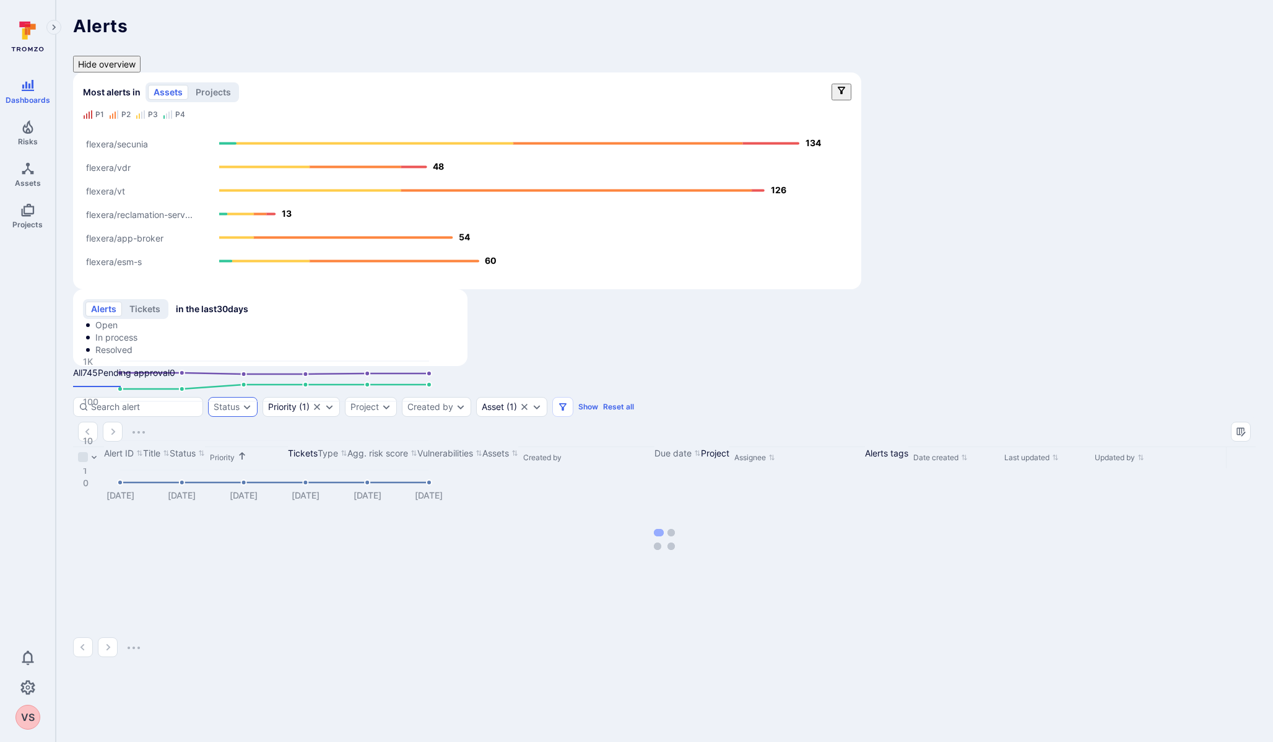
click at [240, 402] on div "Status" at bounding box center [227, 407] width 26 height 10
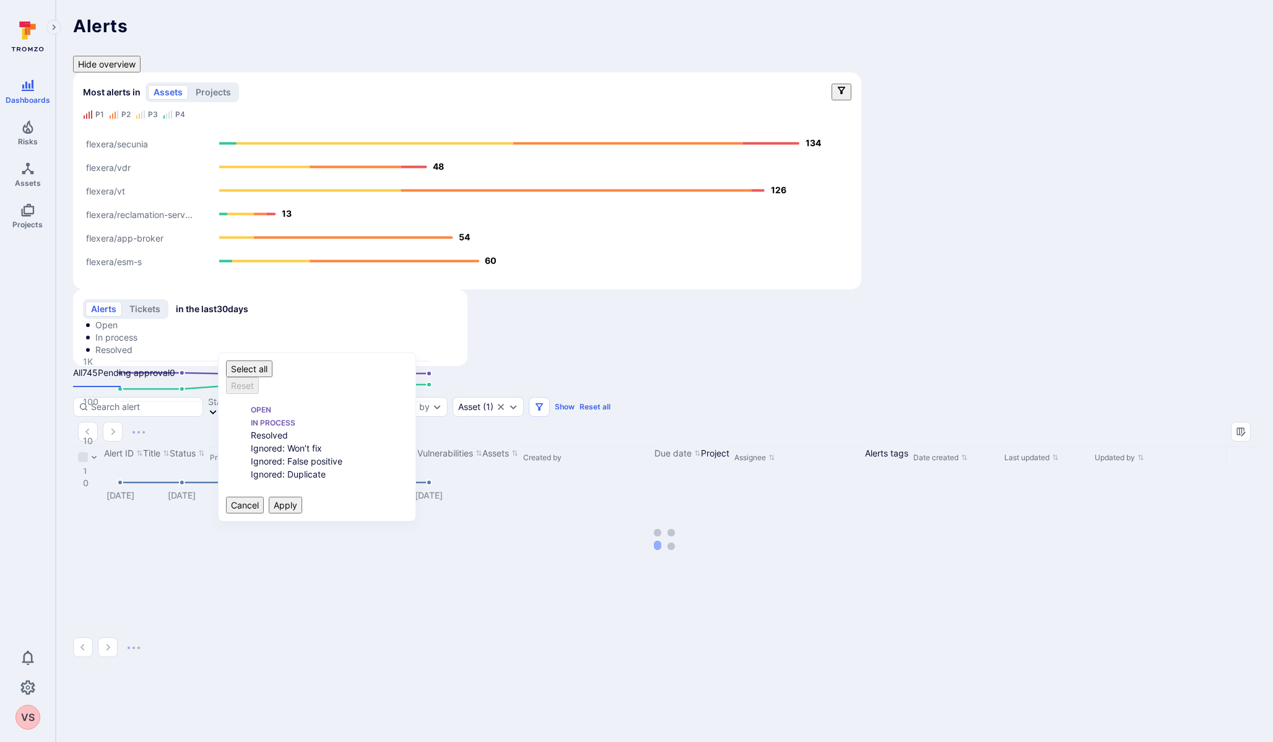
scroll to position [10, 0]
click at [251, 402] on li "Open" at bounding box center [329, 408] width 157 height 13
click at [302, 500] on button "Apply" at bounding box center [285, 504] width 33 height 17
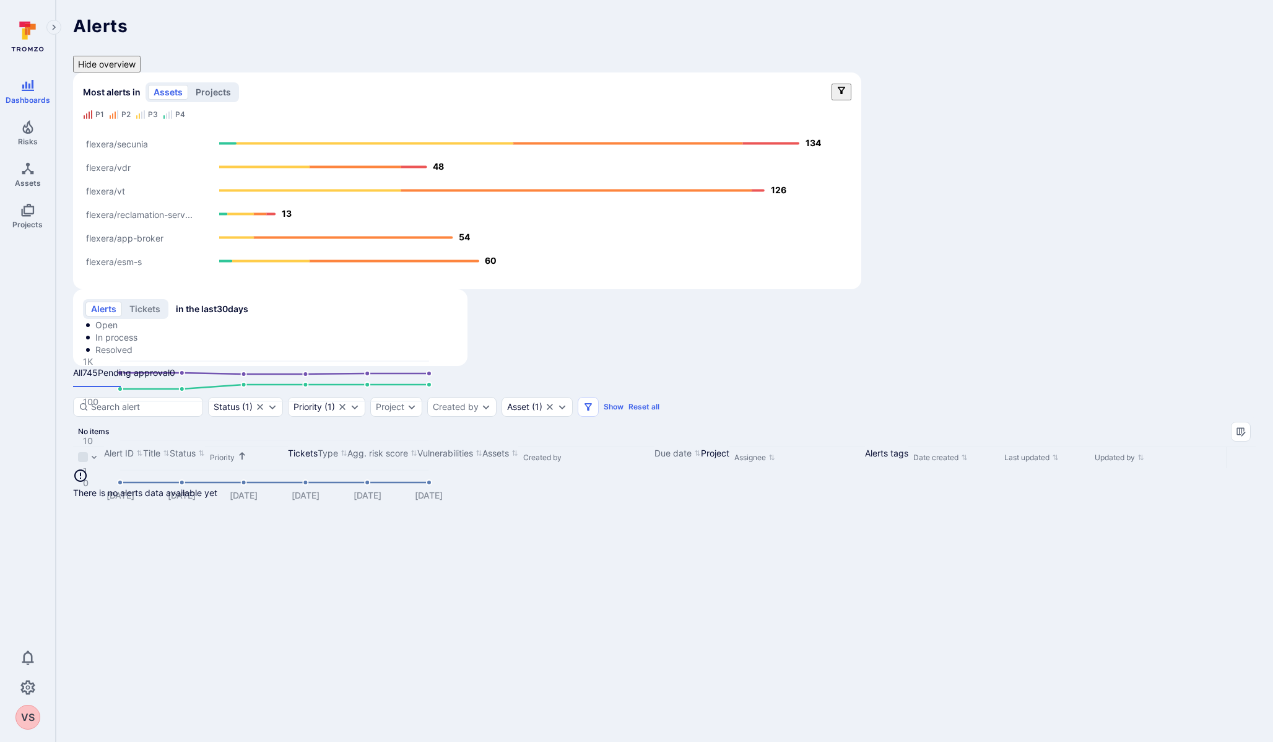
click at [213, 85] on button "projects" at bounding box center [213, 92] width 46 height 15
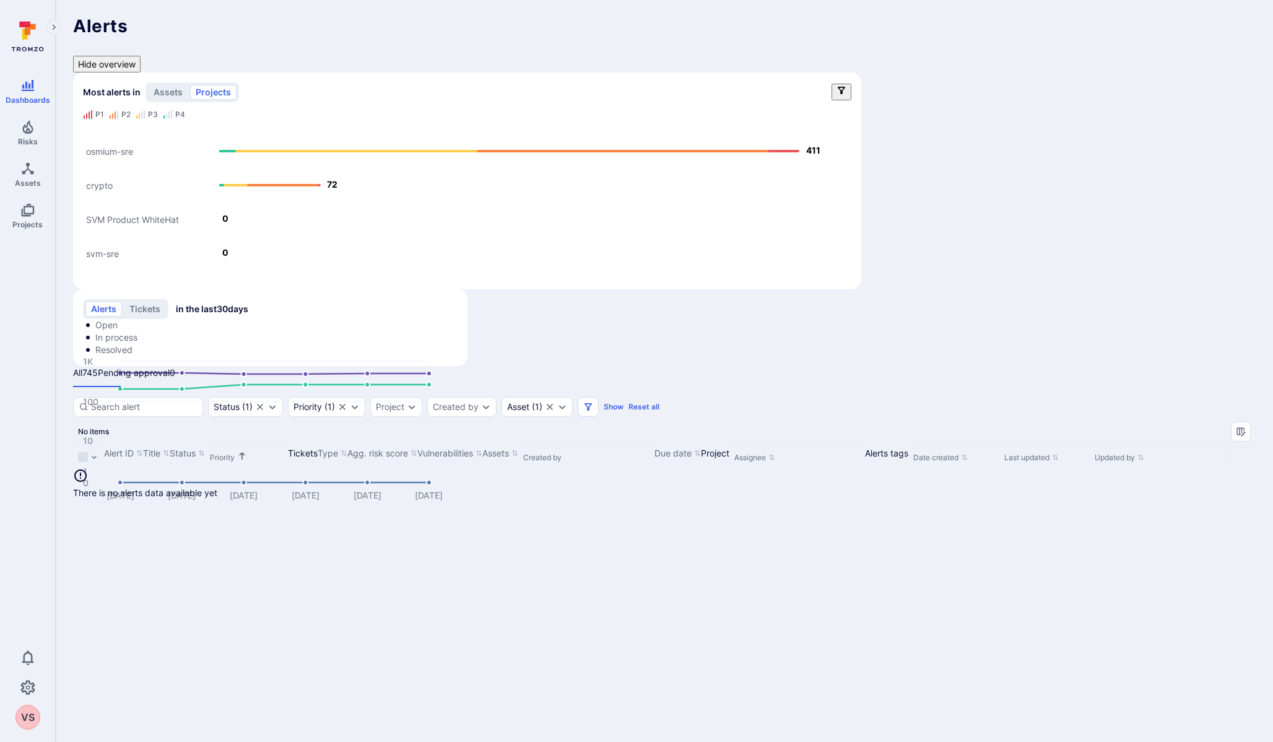
click at [781, 150] on icon "Alerts Bar" at bounding box center [783, 151] width 32 height 2
click at [790, 128] on div "tea_OOH986HdSKUvmiLd 411 22 206 171 12" at bounding box center [770, 107] width 119 height 45
click at [721, 112] on rect at bounding box center [720, 115] width 1 height 6
click at [726, 110] on div "tea_OOH986HdSKUvmiLd 411 22 206 171 12" at bounding box center [770, 104] width 107 height 30
click at [726, 108] on icon at bounding box center [722, 113] width 10 height 10
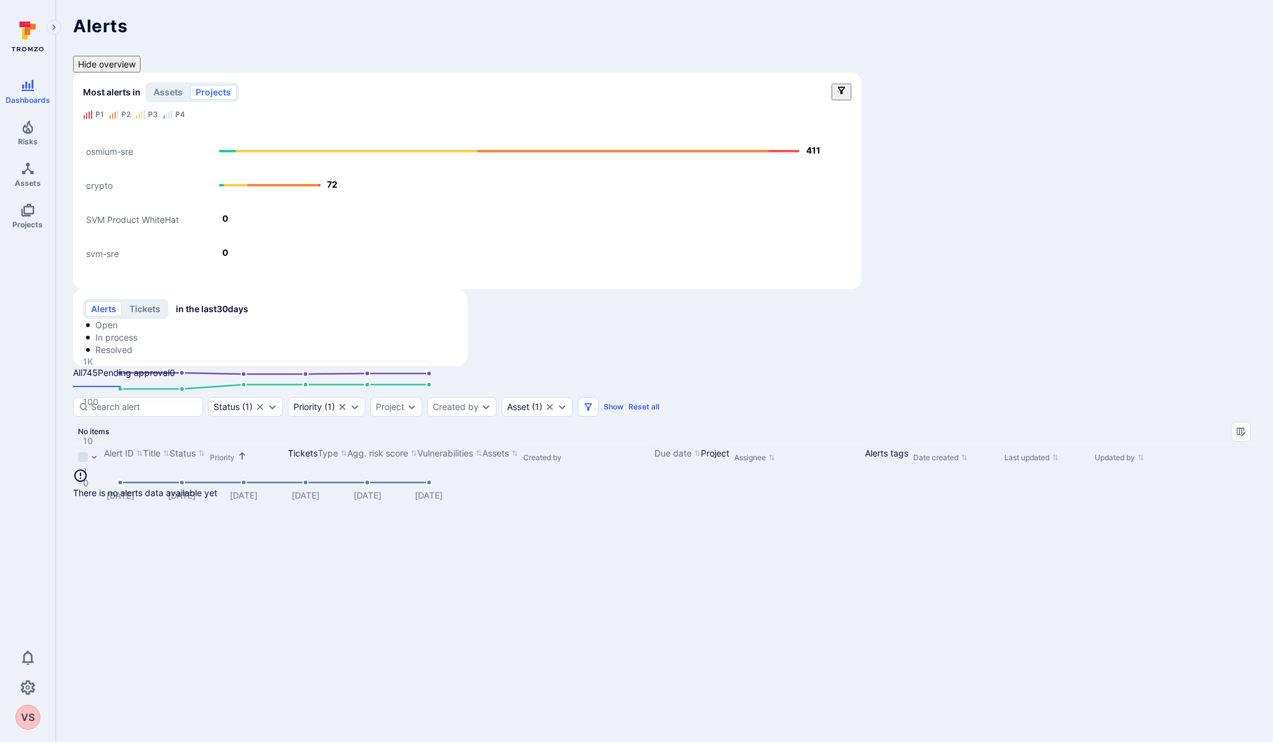
click at [27, 35] on icon at bounding box center [26, 31] width 3 height 7
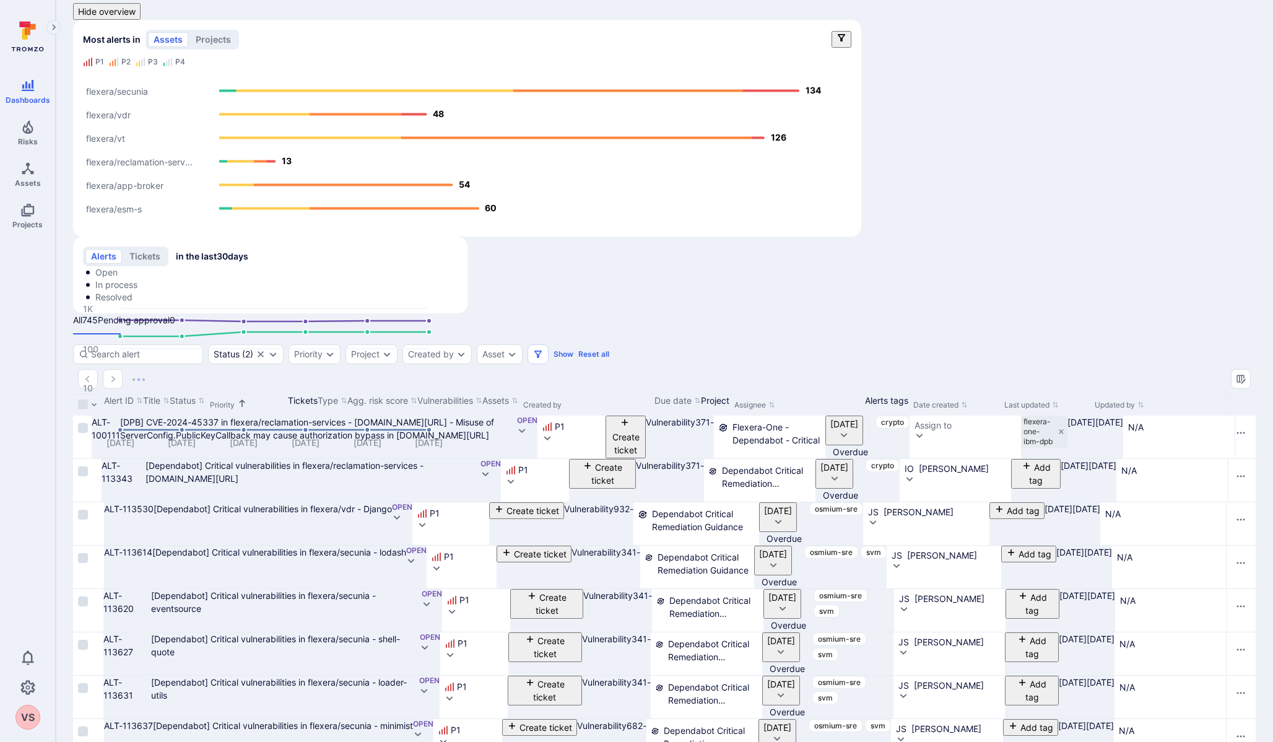
scroll to position [58, 0]
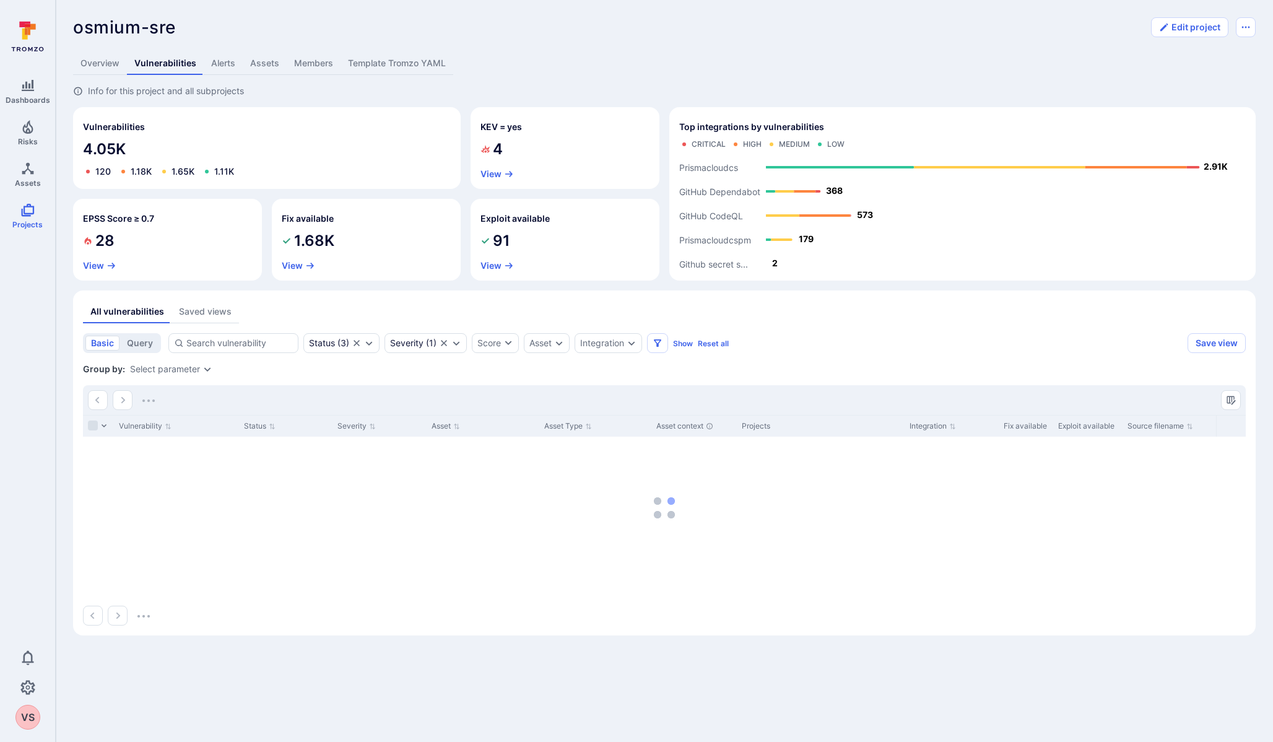
click at [1191, 168] on icon "Top integrations by vulnerabilities bar" at bounding box center [1192, 167] width 14 height 2
click at [1191, 167] on icon "Top integrations by vulnerabilities bar" at bounding box center [1192, 167] width 14 height 2
click at [1133, 132] on div "Prismacloudcs 2.91K 85 680 1.15K 995 View" at bounding box center [1192, 111] width 157 height 89
click at [1131, 143] on button "View" at bounding box center [1139, 141] width 30 height 9
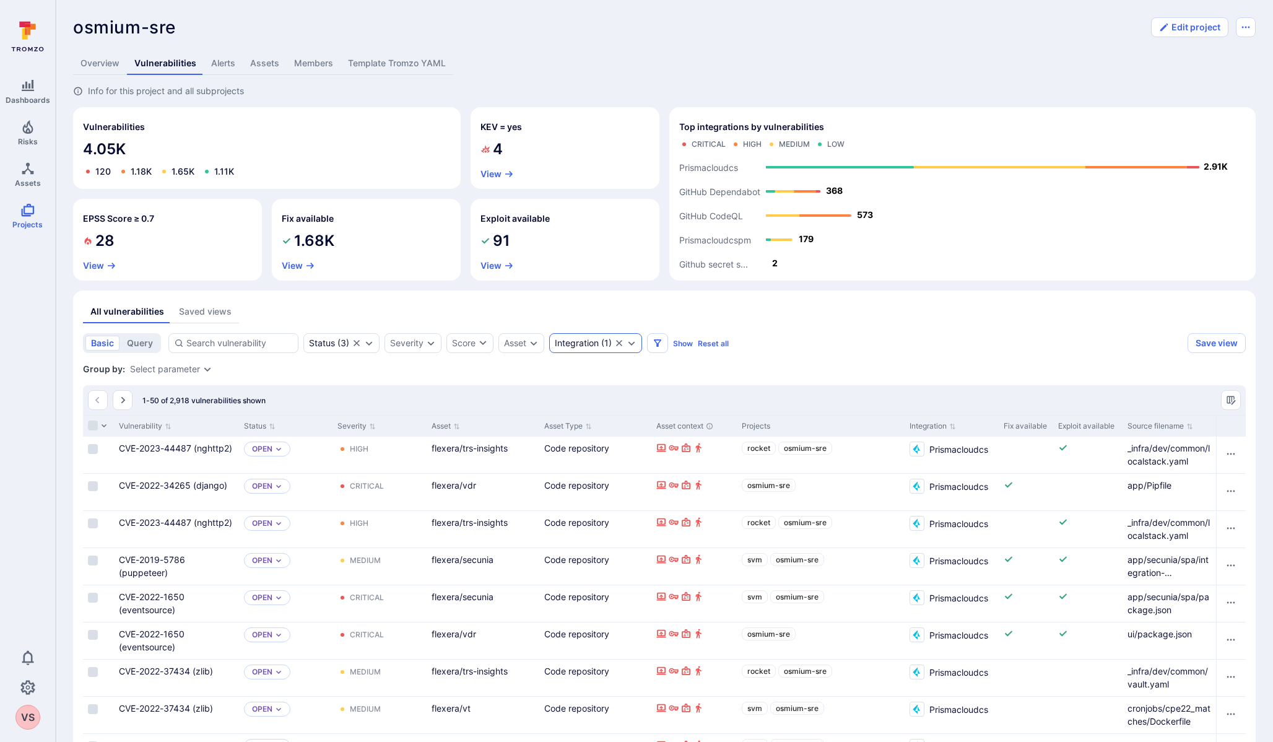
click at [587, 343] on div "Integration" at bounding box center [577, 343] width 44 height 10
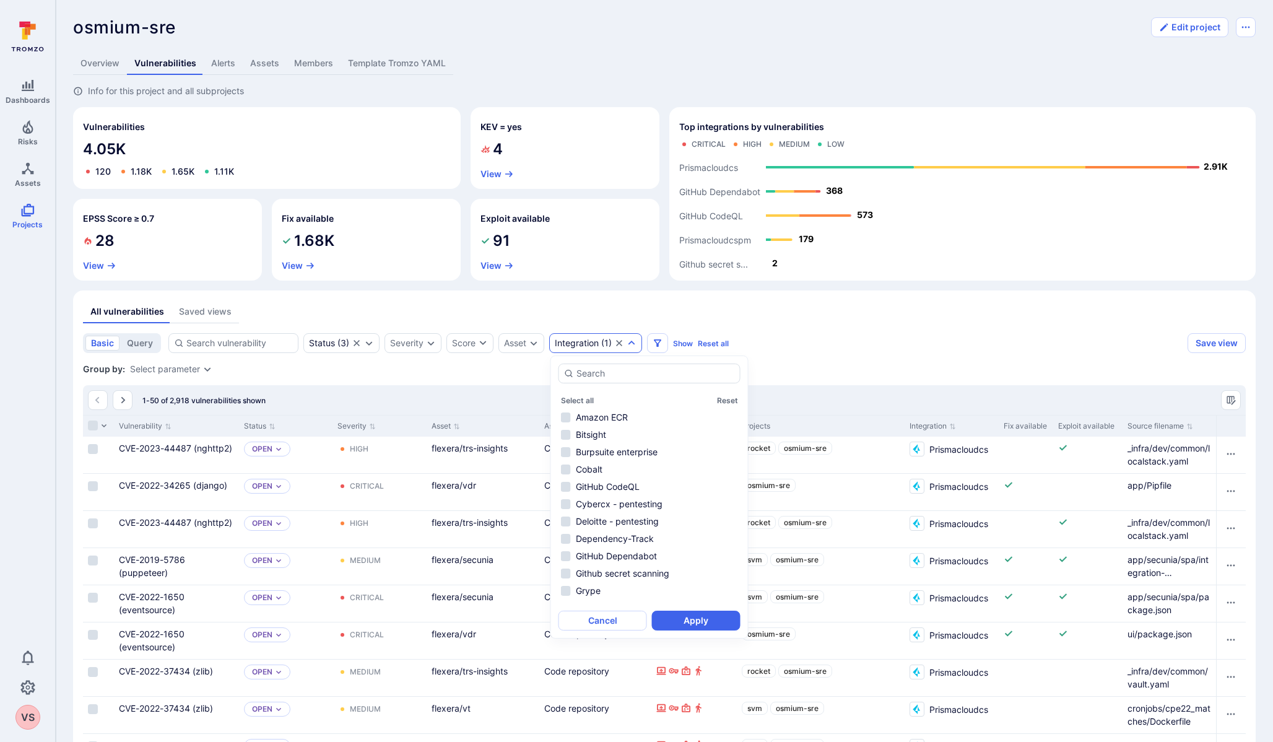
scroll to position [64, 0]
click at [517, 347] on div "Asset" at bounding box center [515, 343] width 22 height 10
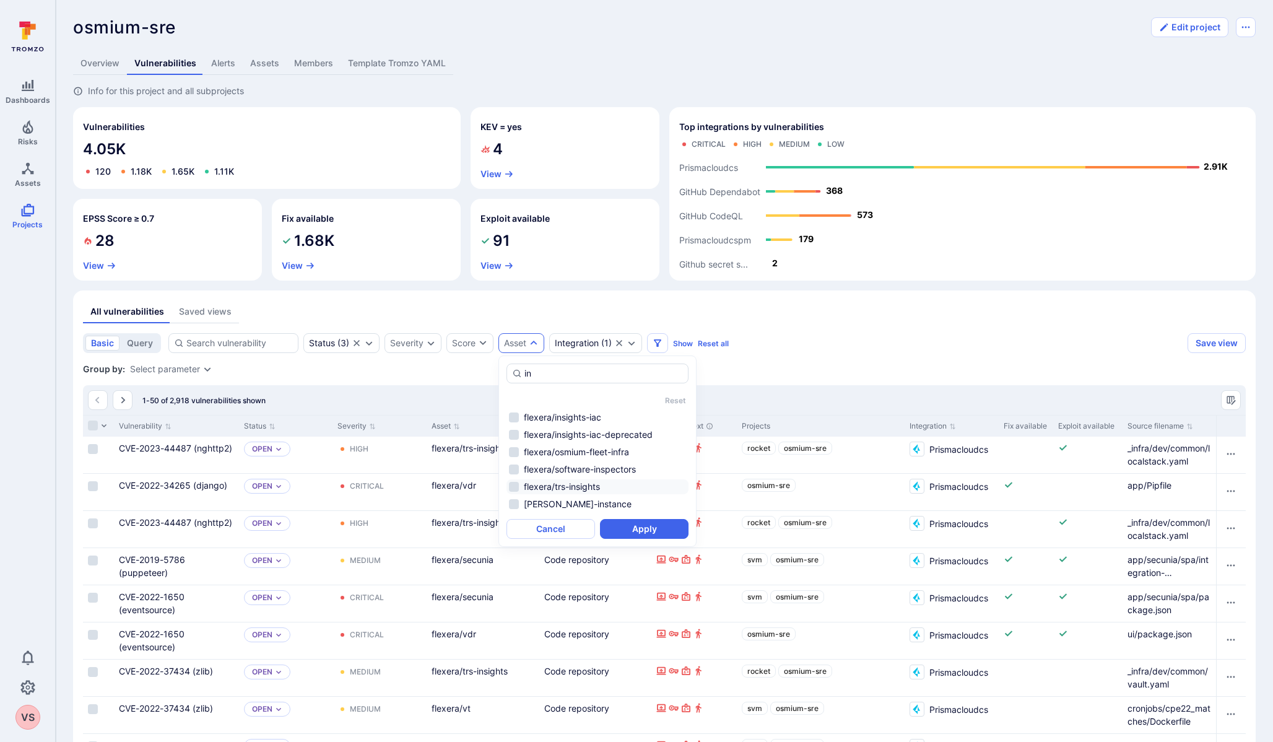
click at [519, 485] on li "flexera/trs-insights" at bounding box center [597, 486] width 182 height 15
type input "in"
click at [641, 535] on button "Apply" at bounding box center [644, 529] width 89 height 20
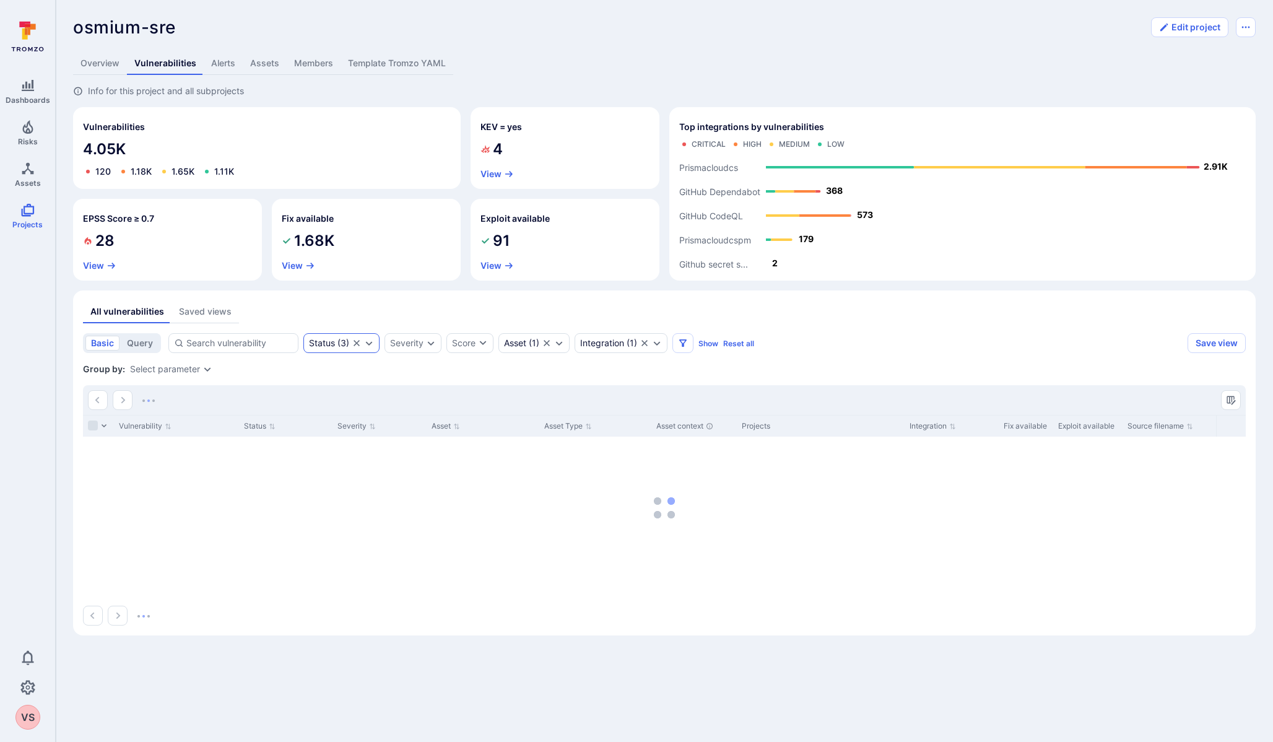
click at [327, 339] on div "Status" at bounding box center [322, 343] width 26 height 10
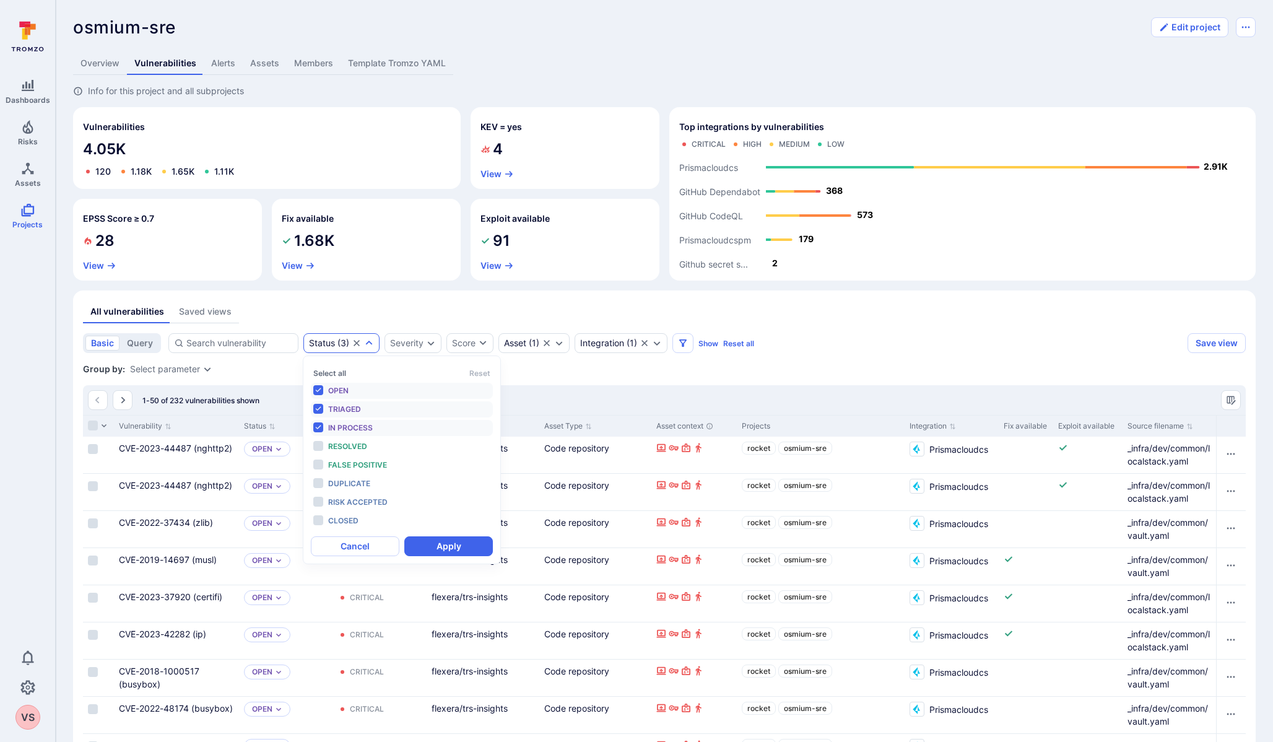
scroll to position [10, 0]
click at [899, 309] on div "All vulnerabilities Saved views" at bounding box center [664, 311] width 1162 height 23
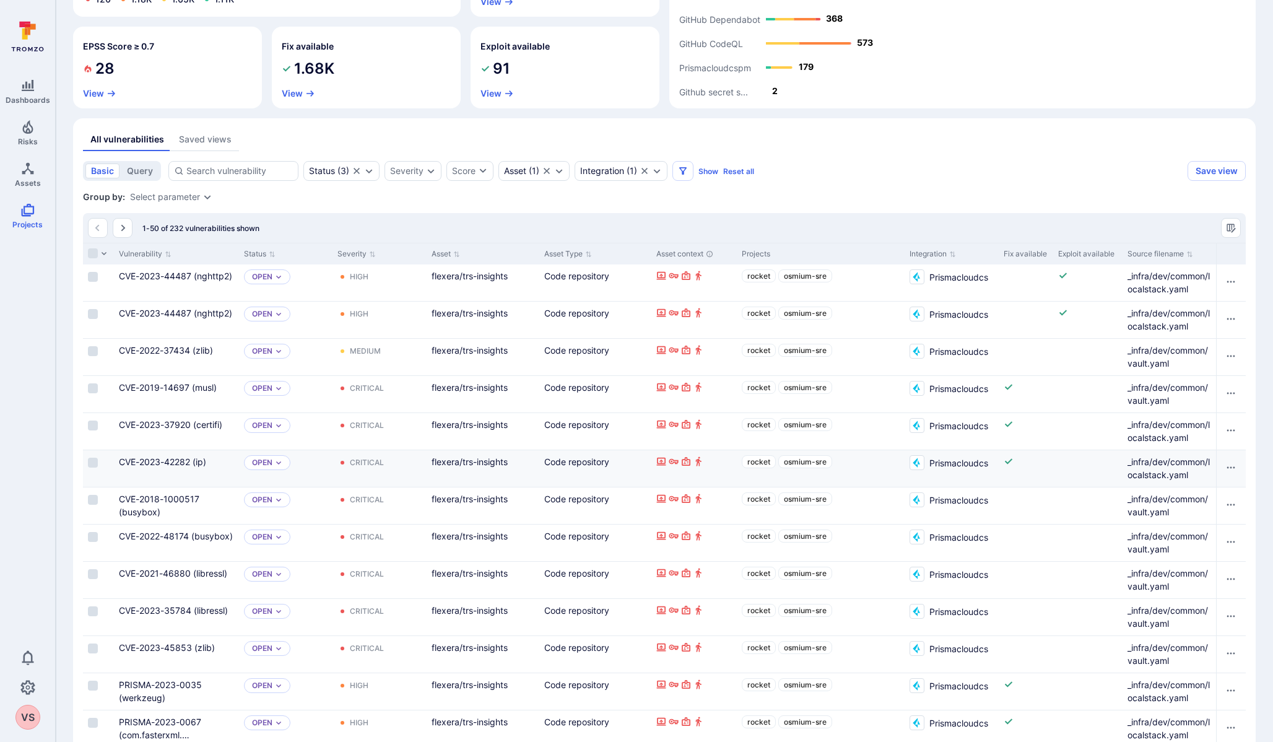
scroll to position [173, 0]
click at [409, 163] on div "Severity" at bounding box center [412, 170] width 57 height 20
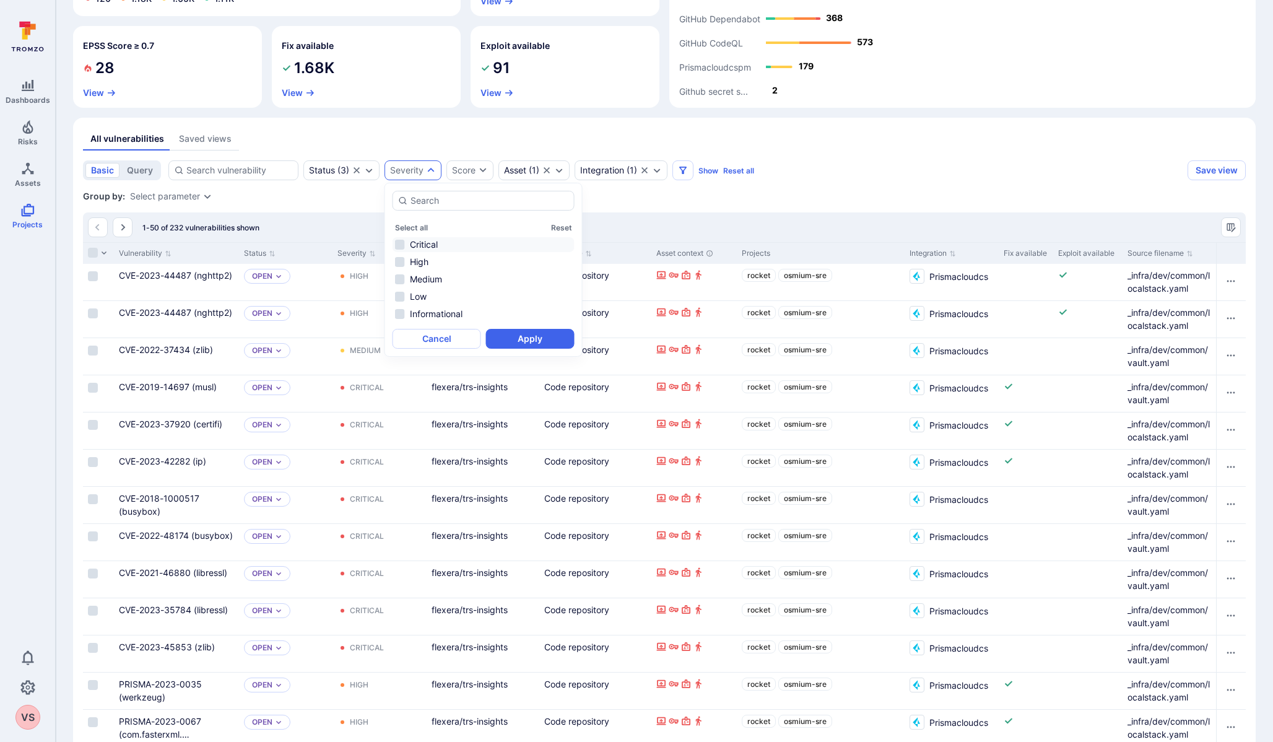
click at [399, 246] on li "Critical" at bounding box center [483, 244] width 182 height 15
click at [536, 342] on button "Apply" at bounding box center [530, 339] width 89 height 20
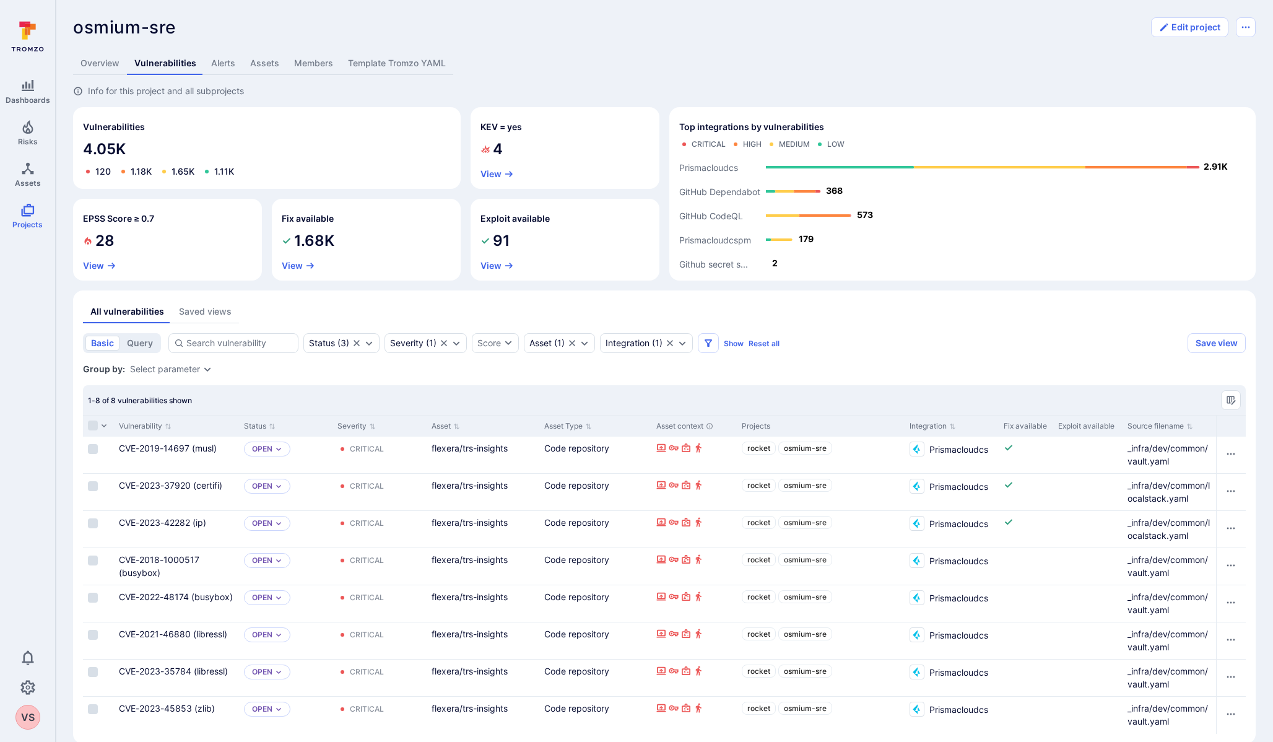
scroll to position [19, 0]
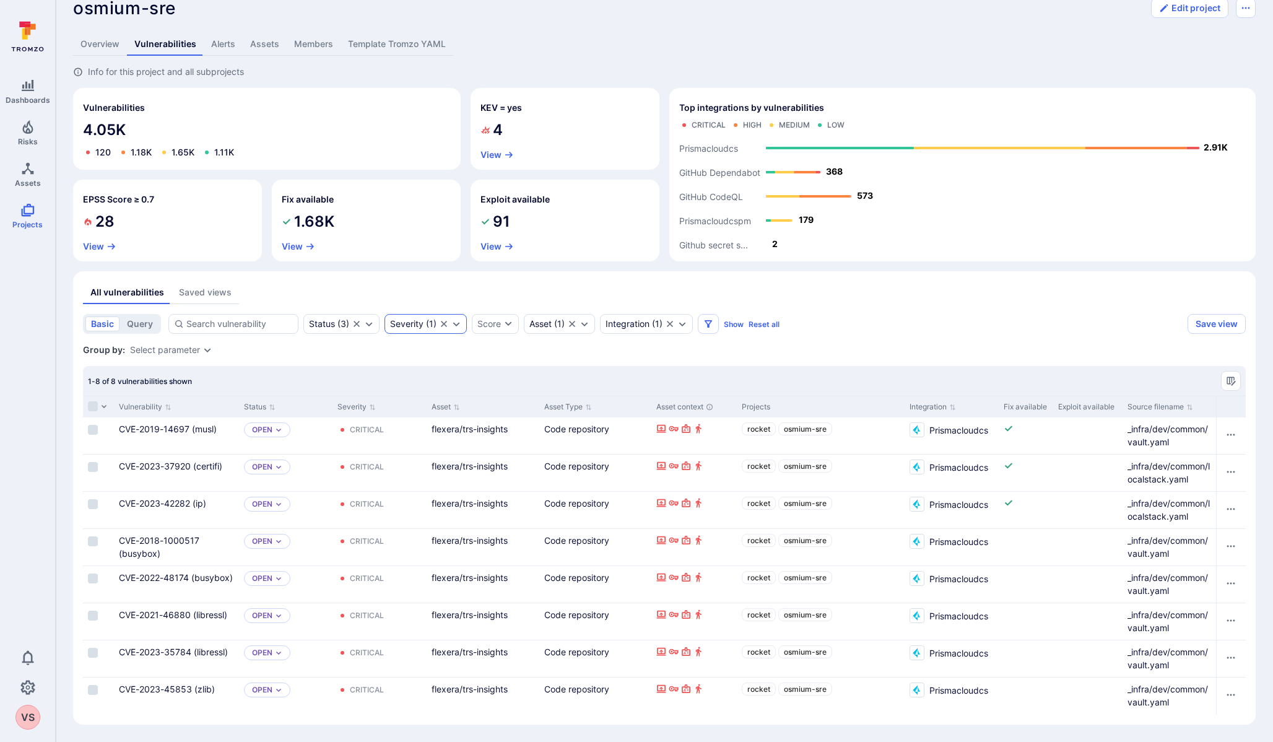
click at [425, 327] on div "Severity ( 1 )" at bounding box center [413, 324] width 46 height 10
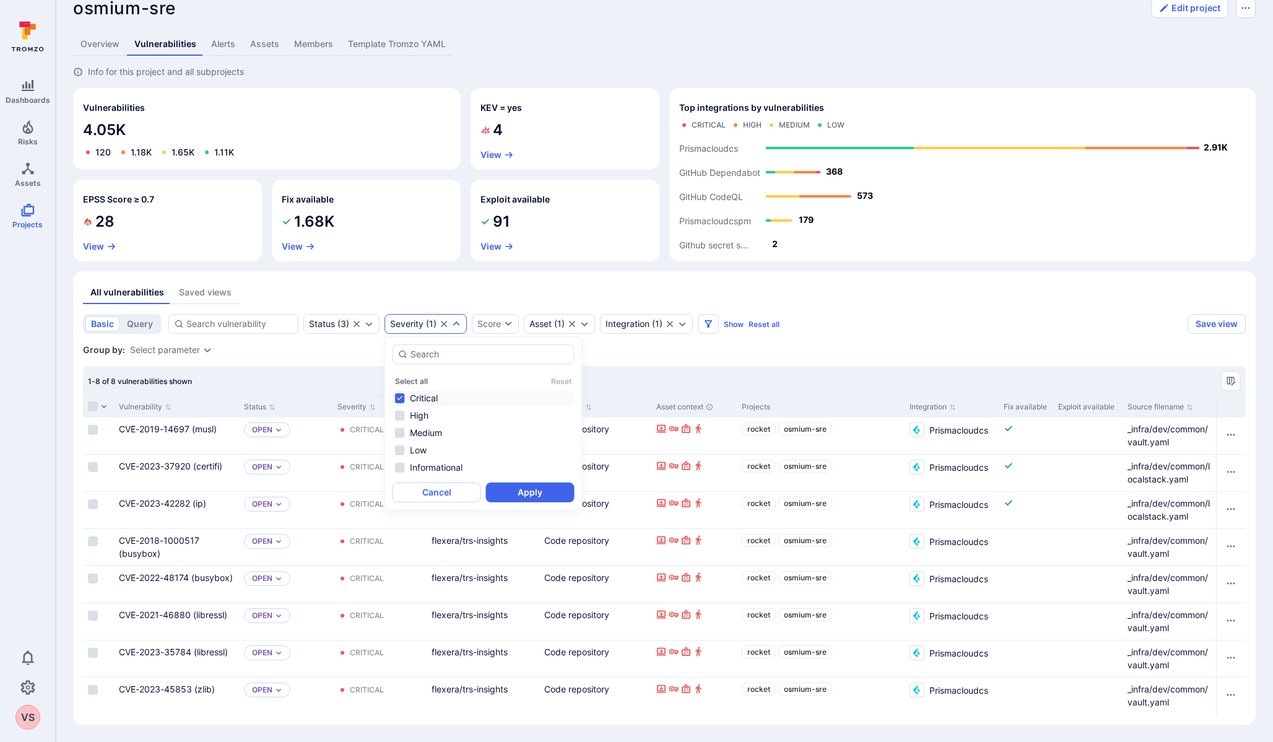
click at [444, 325] on icon "Clear selection" at bounding box center [444, 324] width 10 height 10
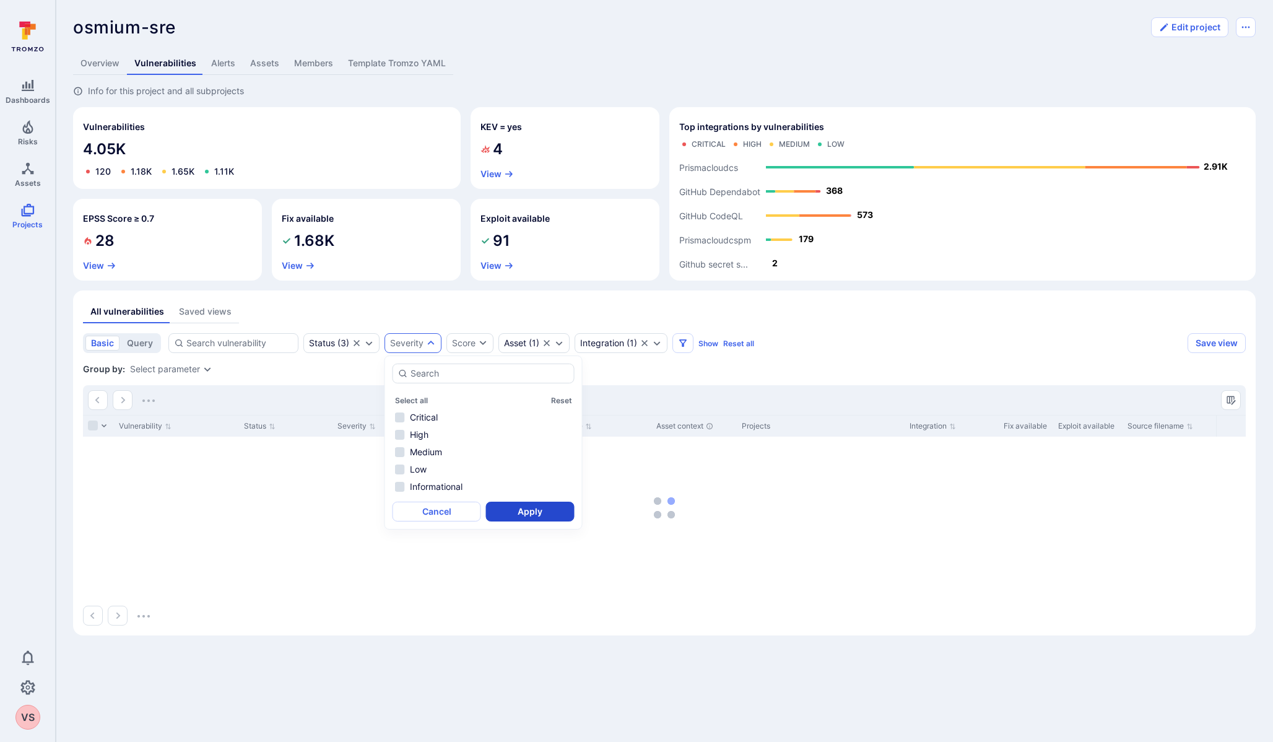
click at [531, 514] on button "Apply" at bounding box center [530, 511] width 89 height 20
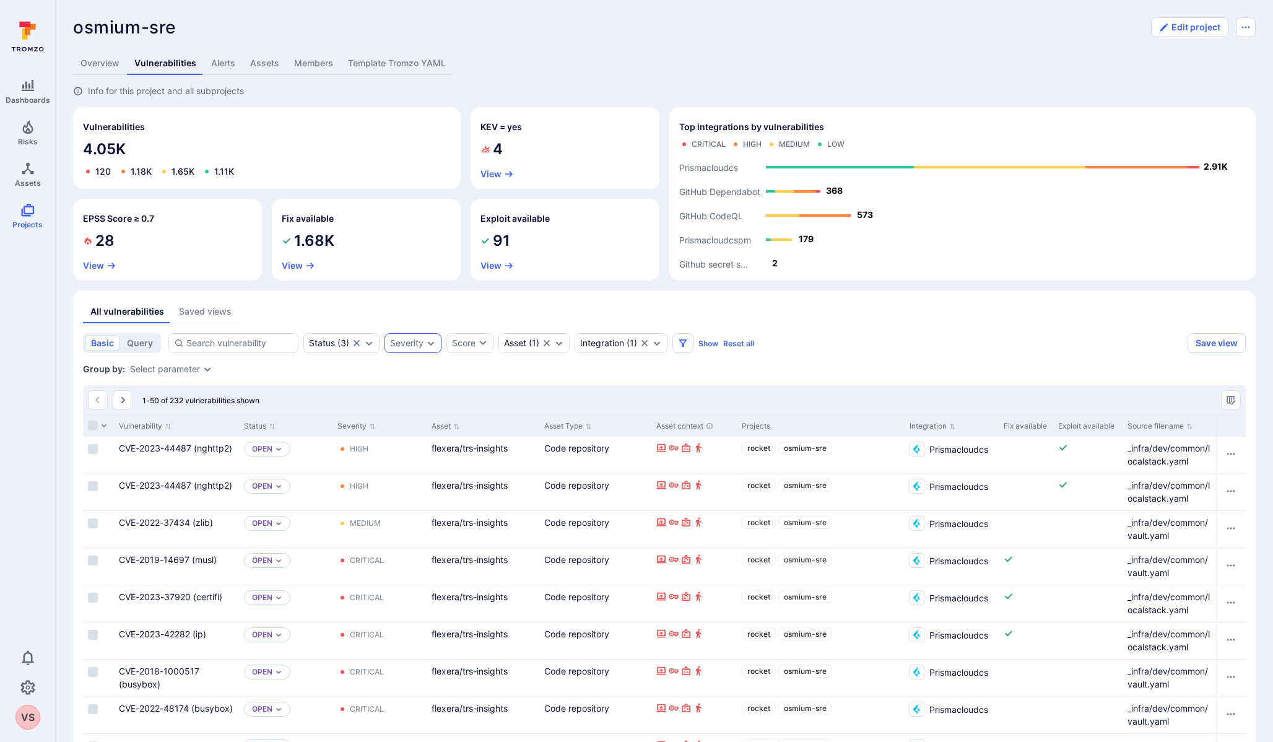
click at [429, 347] on icon "Expand dropdown" at bounding box center [431, 343] width 10 height 10
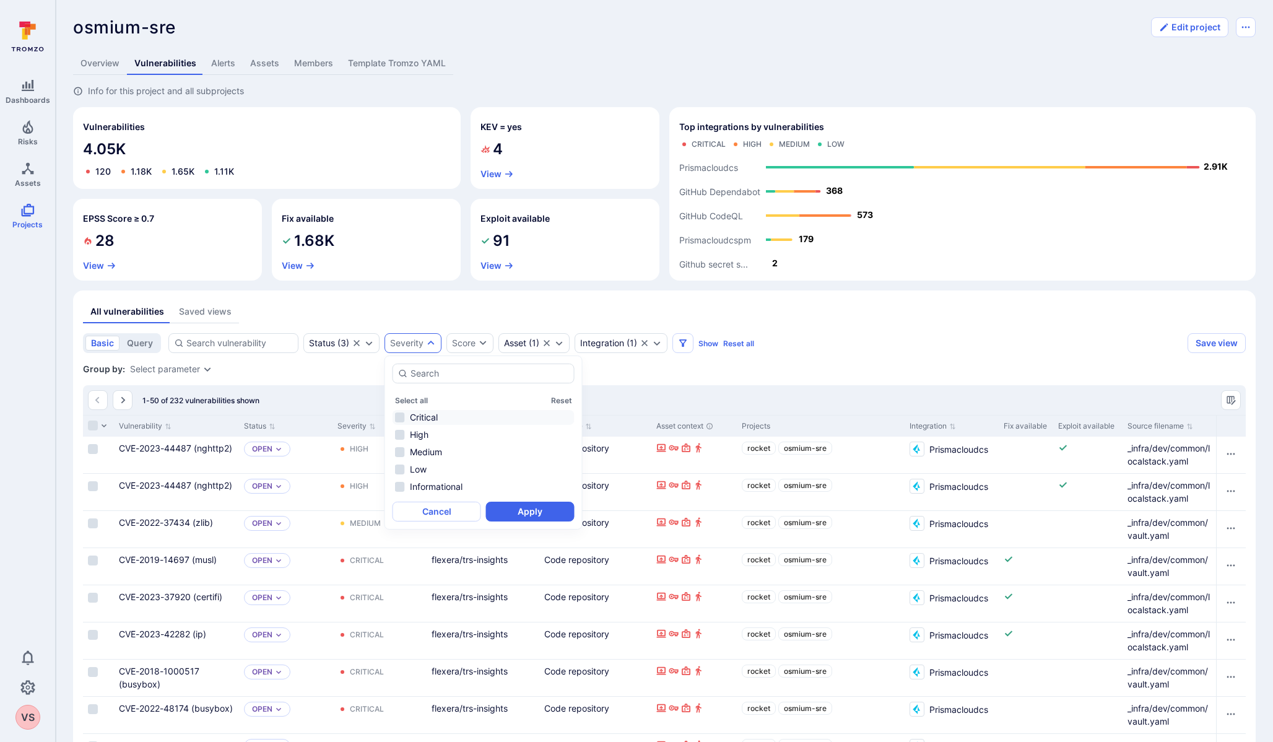
click at [401, 415] on li "Critical" at bounding box center [483, 417] width 182 height 15
click at [401, 432] on li "High" at bounding box center [483, 434] width 182 height 15
click at [548, 514] on button "Apply" at bounding box center [530, 511] width 89 height 20
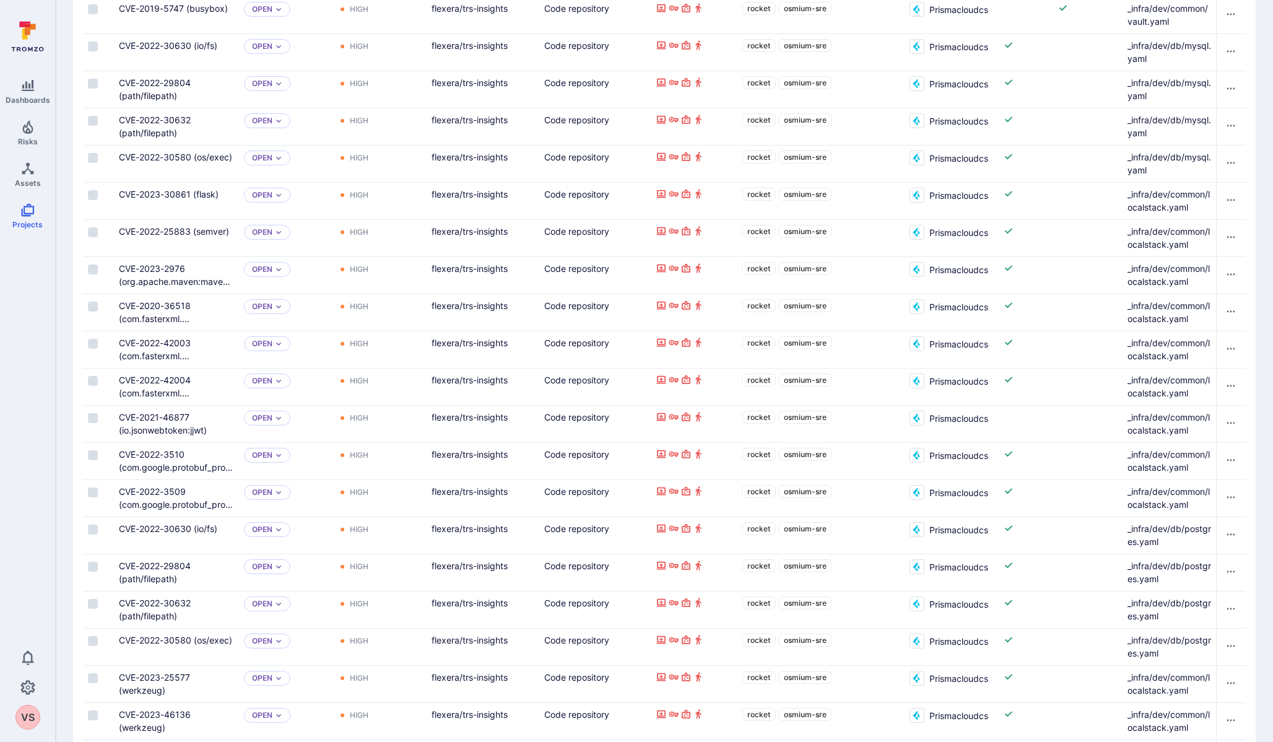
scroll to position [1604, 0]
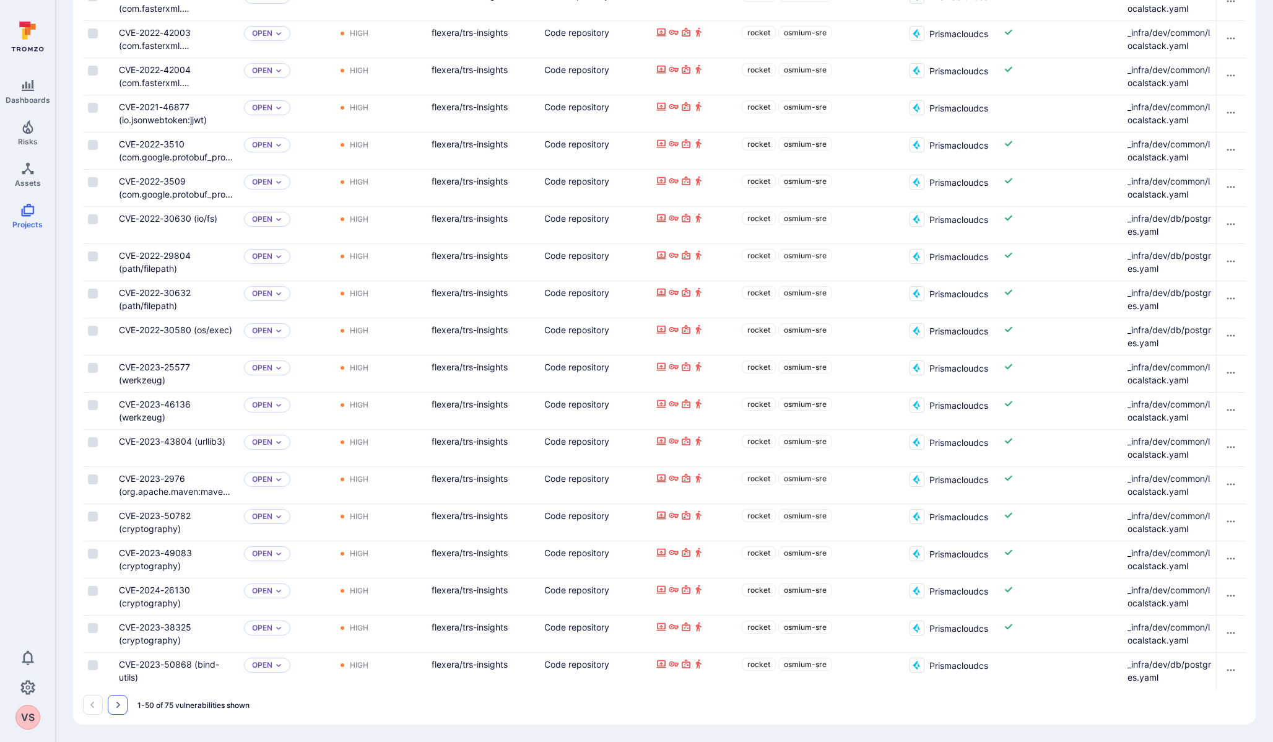
click at [118, 705] on icon "Go to the next page" at bounding box center [118, 704] width 4 height 7
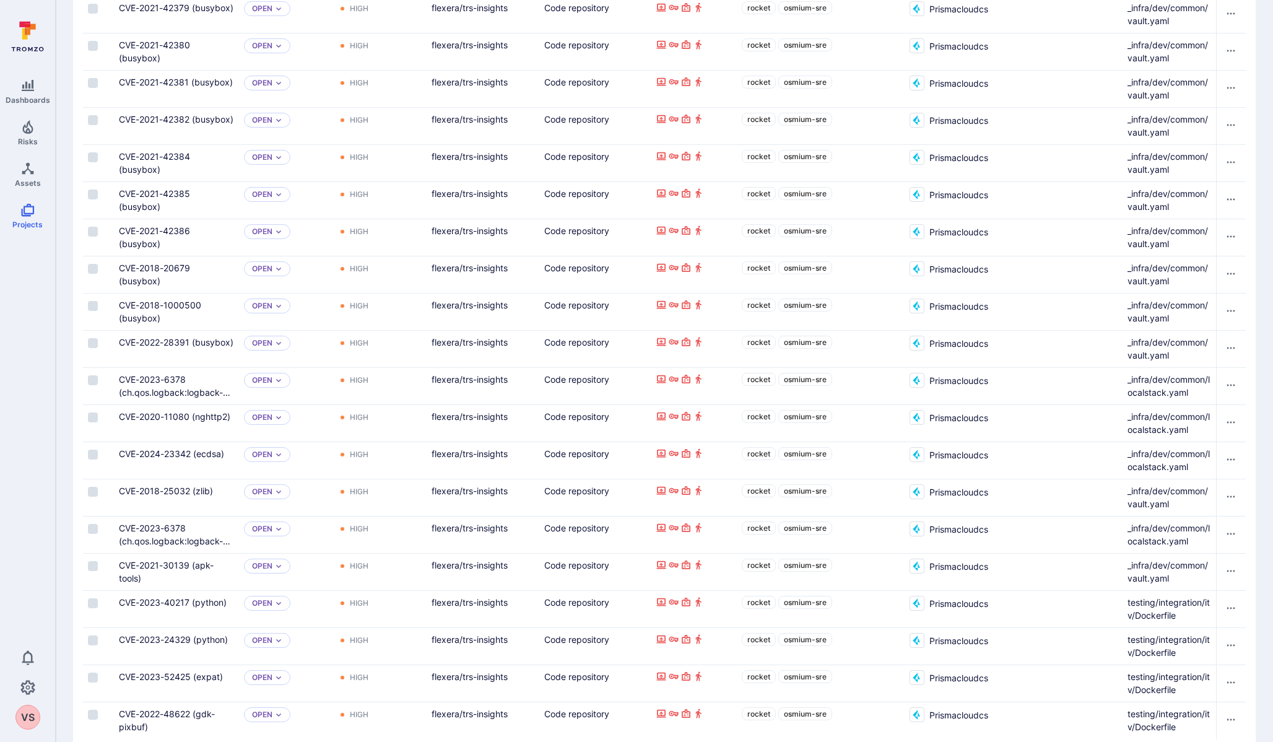
scroll to position [675, 0]
